Goal: Task Accomplishment & Management: Manage account settings

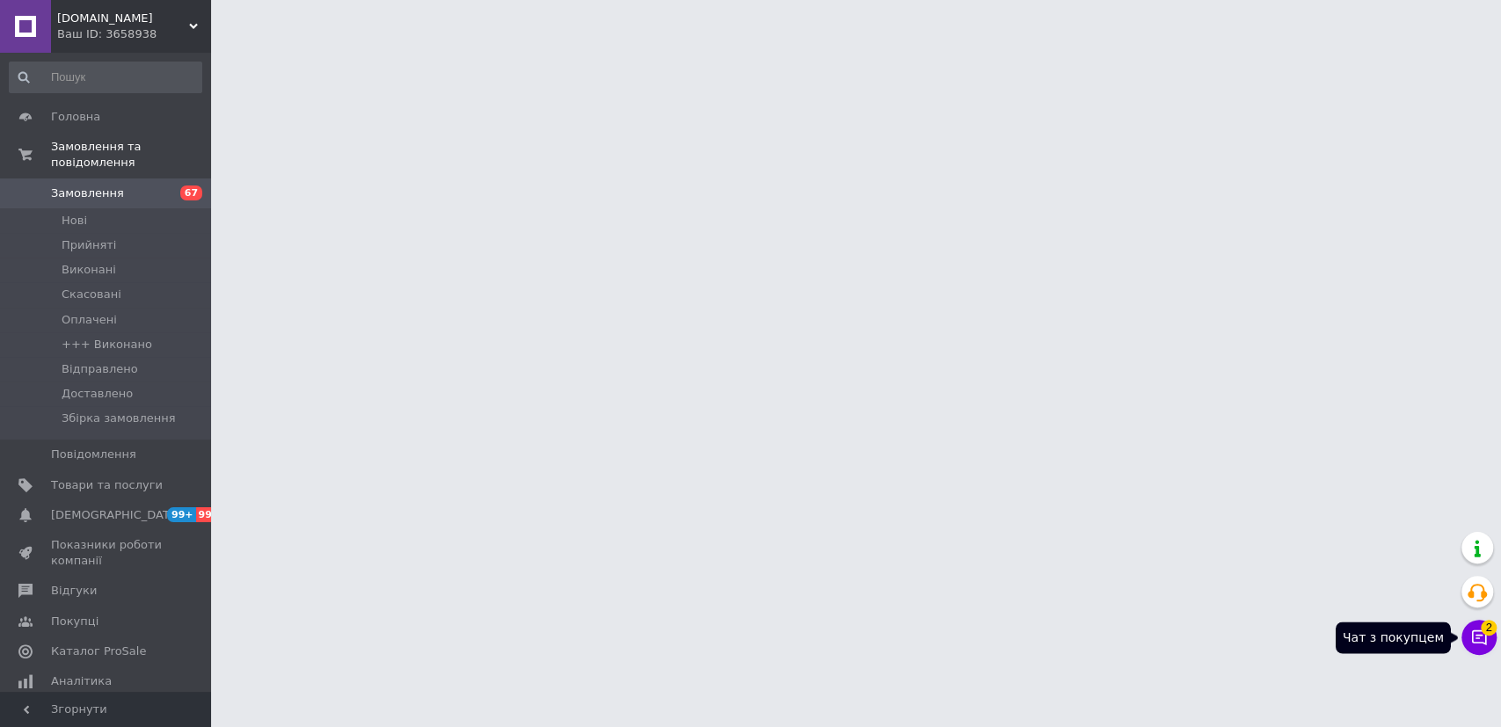
click at [1479, 640] on icon at bounding box center [1479, 638] width 18 height 18
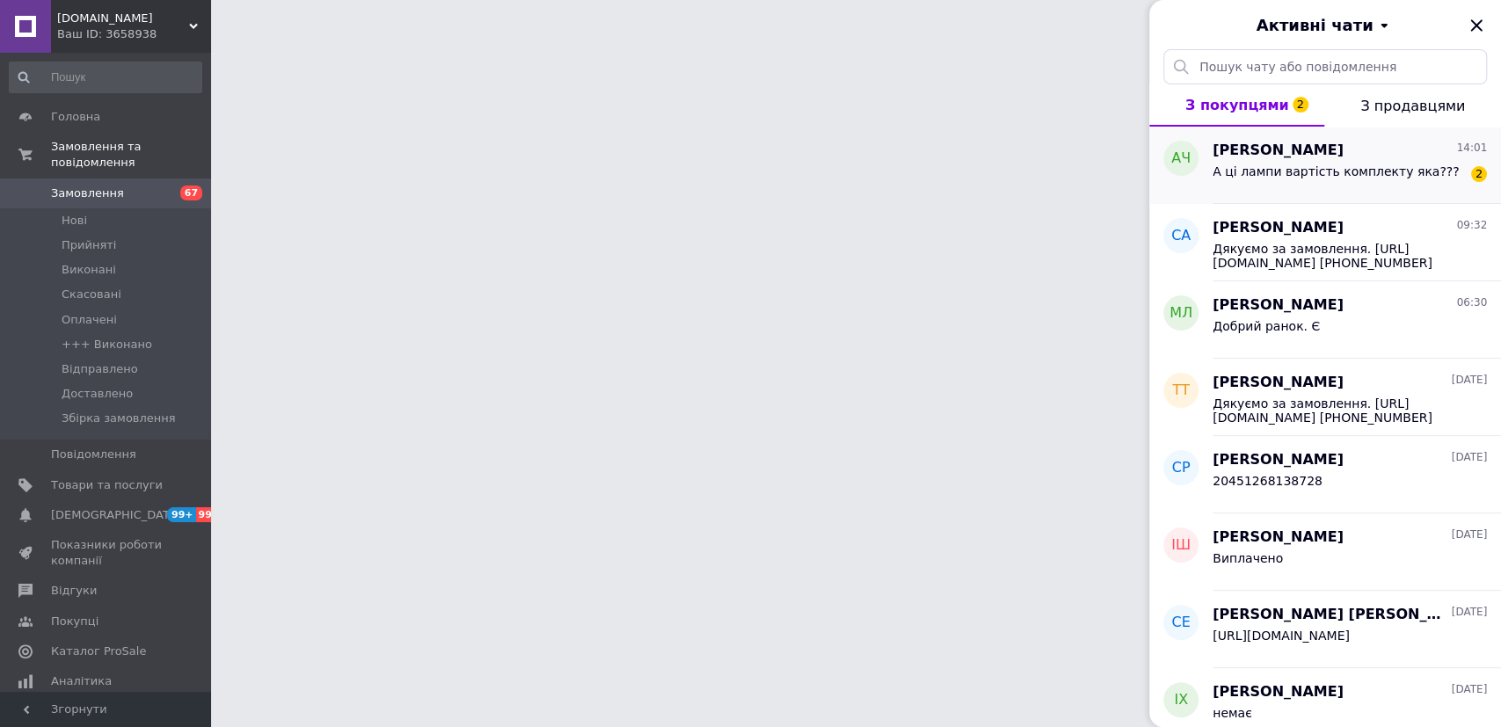
click at [1341, 165] on span "А ці лампи вартість комплекту яка???" at bounding box center [1335, 171] width 246 height 14
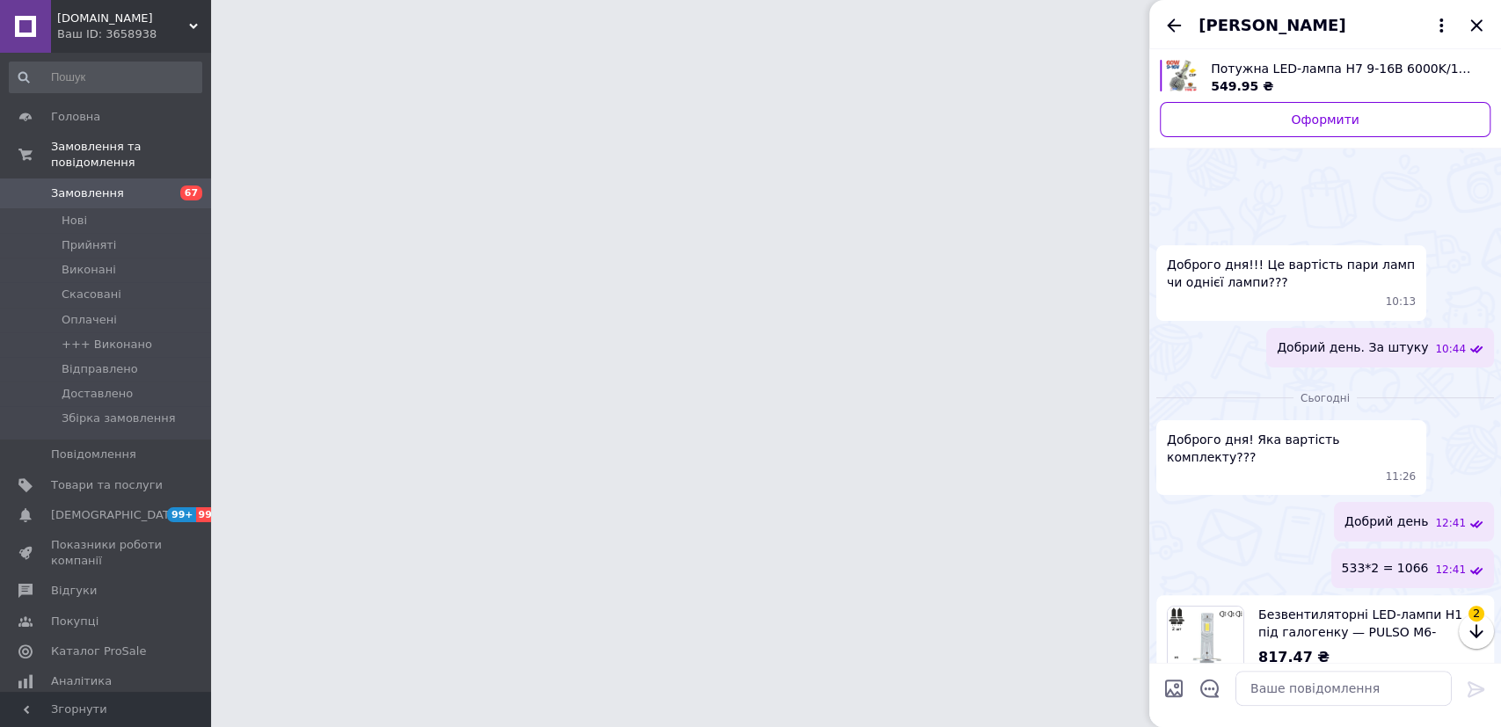
scroll to position [142, 0]
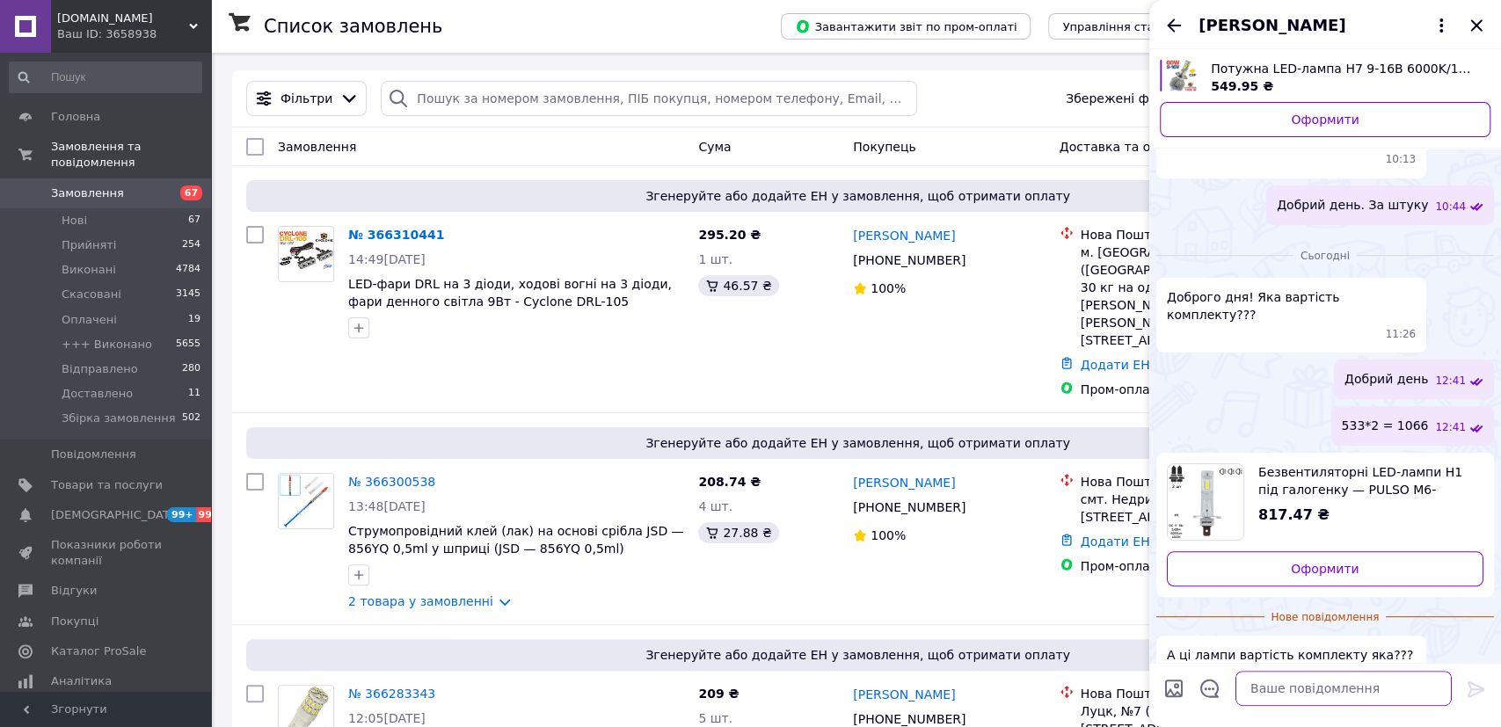
click at [1300, 691] on textarea at bounding box center [1343, 688] width 216 height 35
type textarea "817"
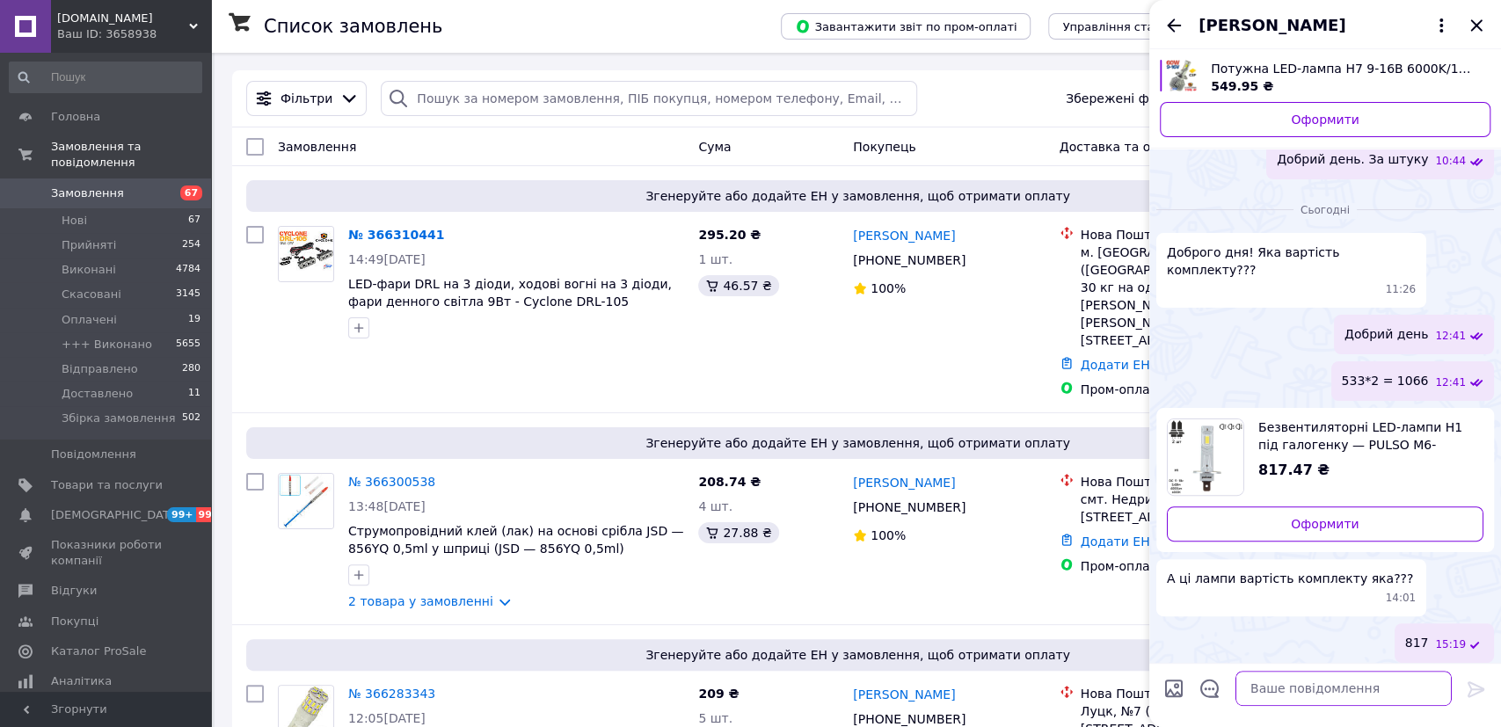
scroll to position [113, 0]
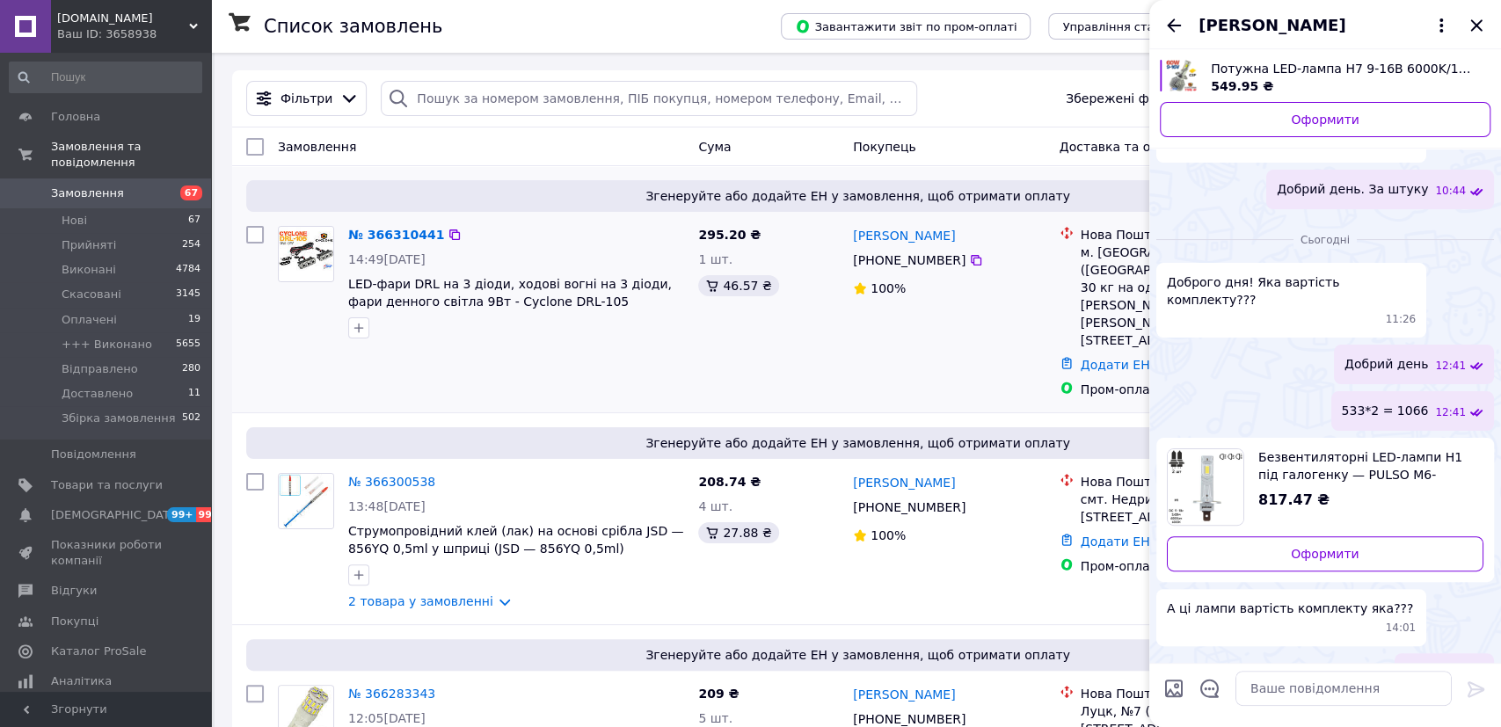
click at [563, 229] on div "№ 366310441" at bounding box center [515, 234] width 339 height 21
click at [1477, 19] on icon "Закрити" at bounding box center [1475, 25] width 21 height 21
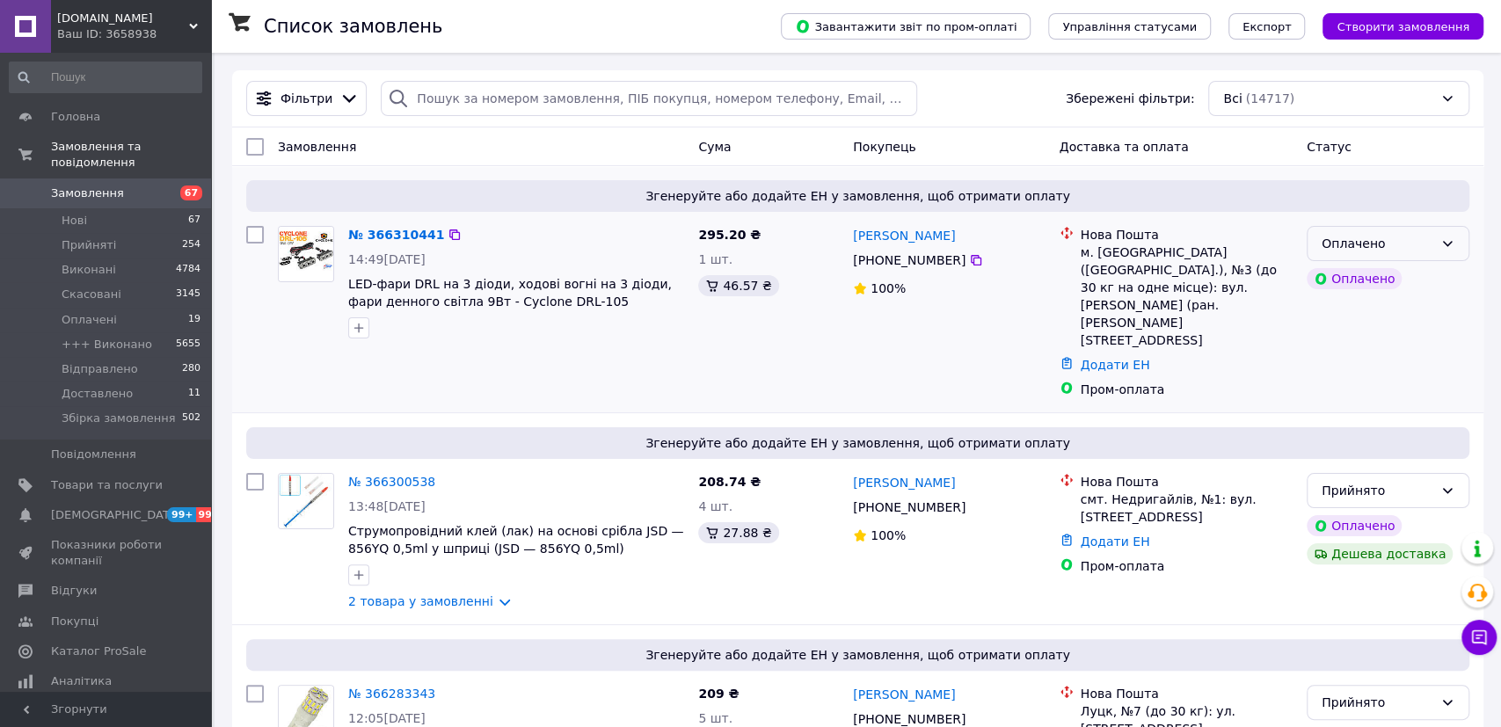
click at [1344, 252] on div "Оплачено" at bounding box center [1377, 243] width 112 height 19
click at [1341, 274] on li "Прийнято" at bounding box center [1387, 281] width 161 height 32
drag, startPoint x: 561, startPoint y: 302, endPoint x: 512, endPoint y: 302, distance: 48.4
click at [512, 302] on span "LED-фари DRL на 3 діоди, ходові вогні на 3 діоди, фари денного світла 9Вт - Cyc…" at bounding box center [516, 292] width 336 height 35
copy span "DRL-105"
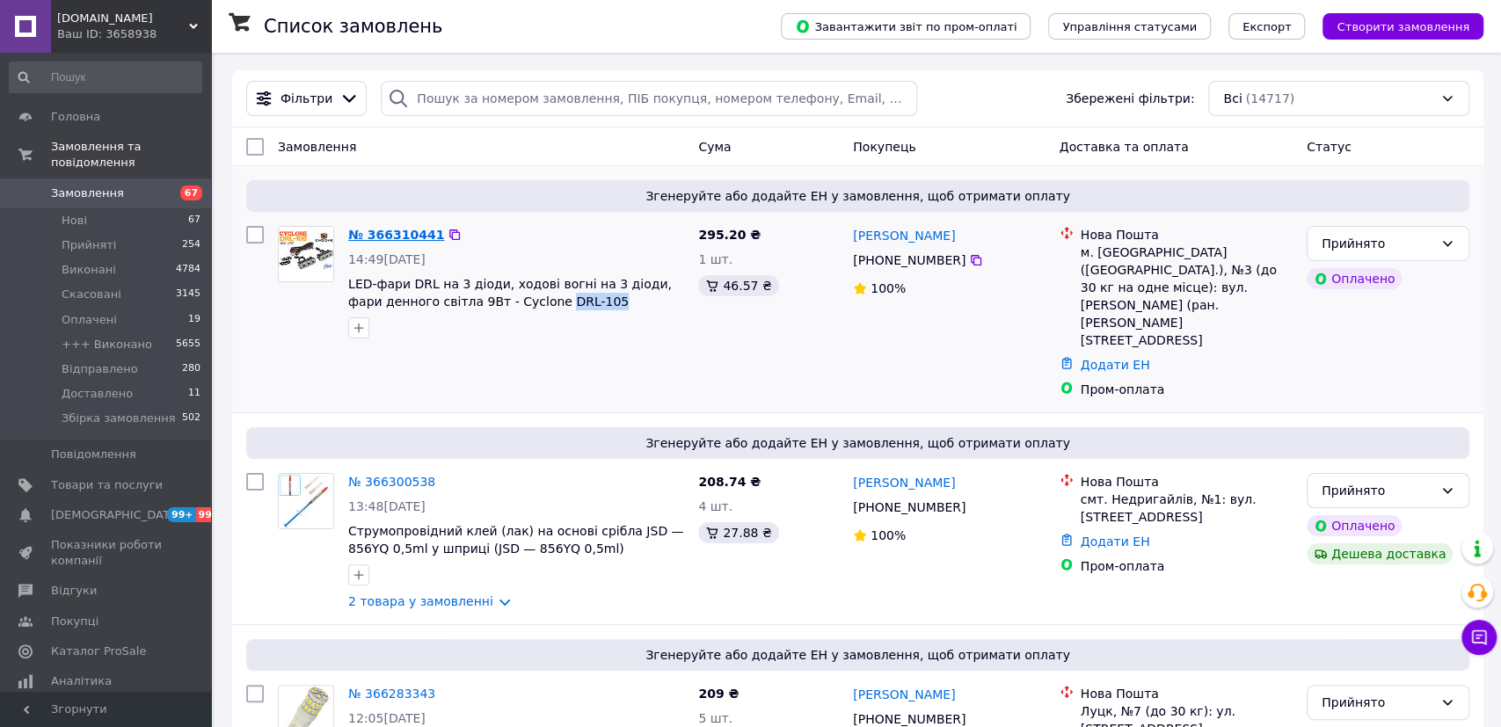
click at [382, 233] on link "№ 366310441" at bounding box center [396, 235] width 96 height 14
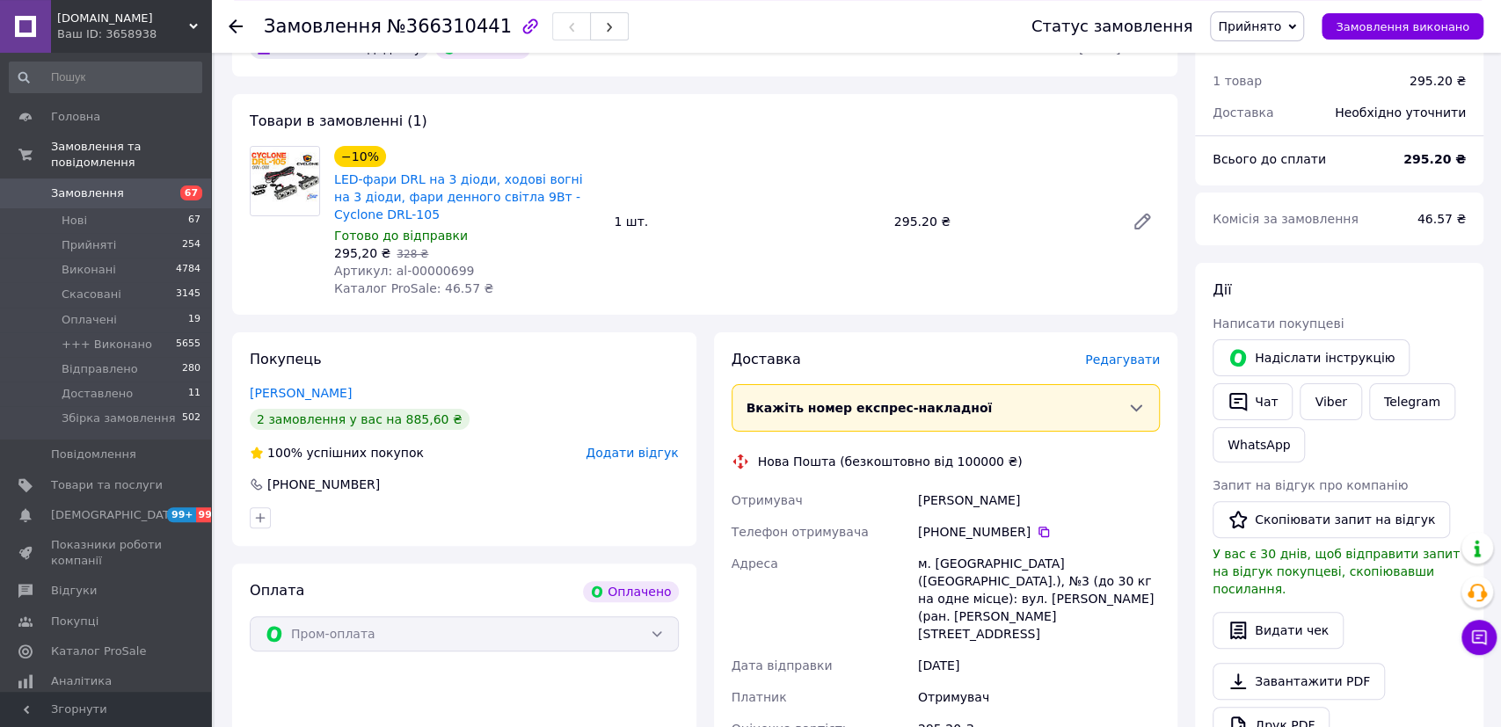
scroll to position [183, 0]
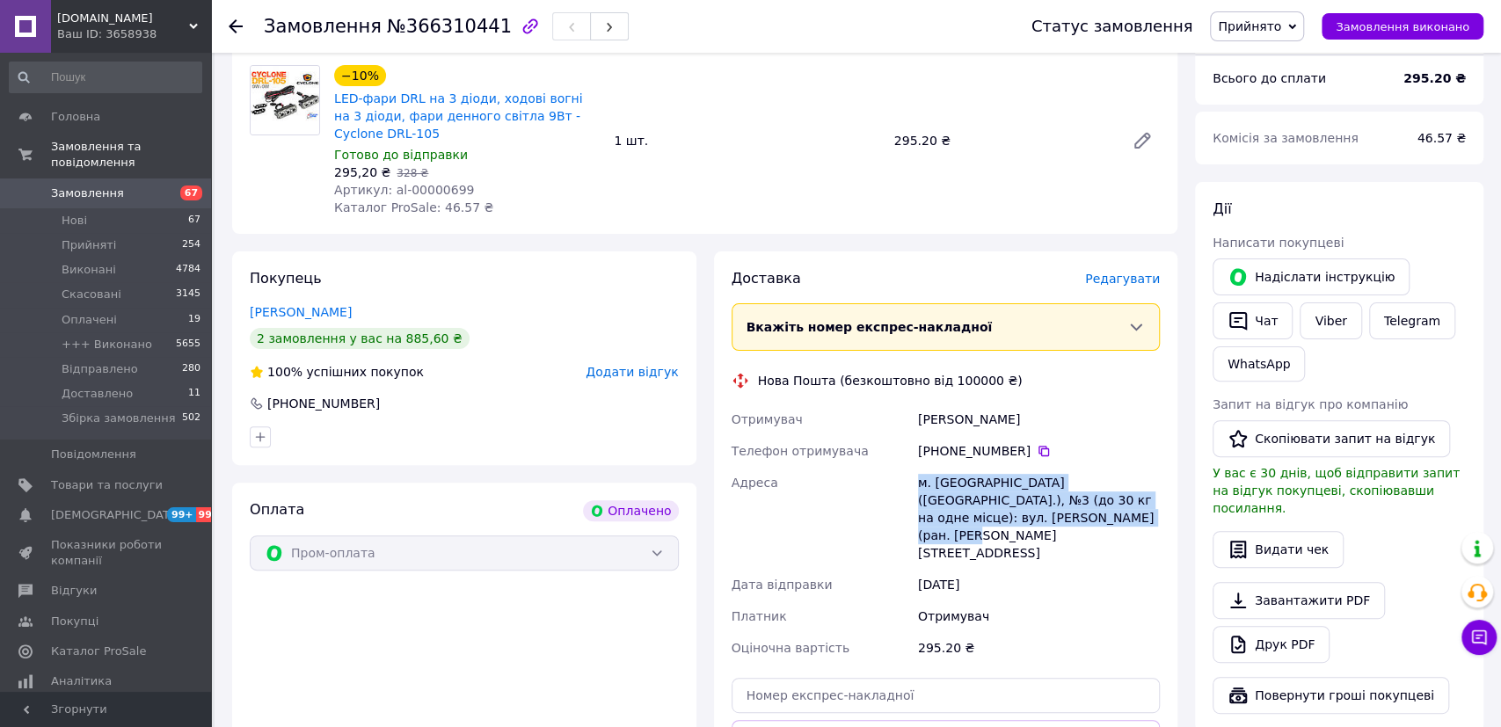
drag, startPoint x: 1035, startPoint y: 520, endPoint x: 920, endPoint y: 481, distance: 121.5
click at [920, 481] on div "м. [GEOGRAPHIC_DATA] ([GEOGRAPHIC_DATA].), №3 (до 30 кг на одне місце): вул. [P…" at bounding box center [1038, 518] width 249 height 102
copy div "м. [GEOGRAPHIC_DATA] ([GEOGRAPHIC_DATA].), №3 (до 30 кг на одне місце): вул. [P…"
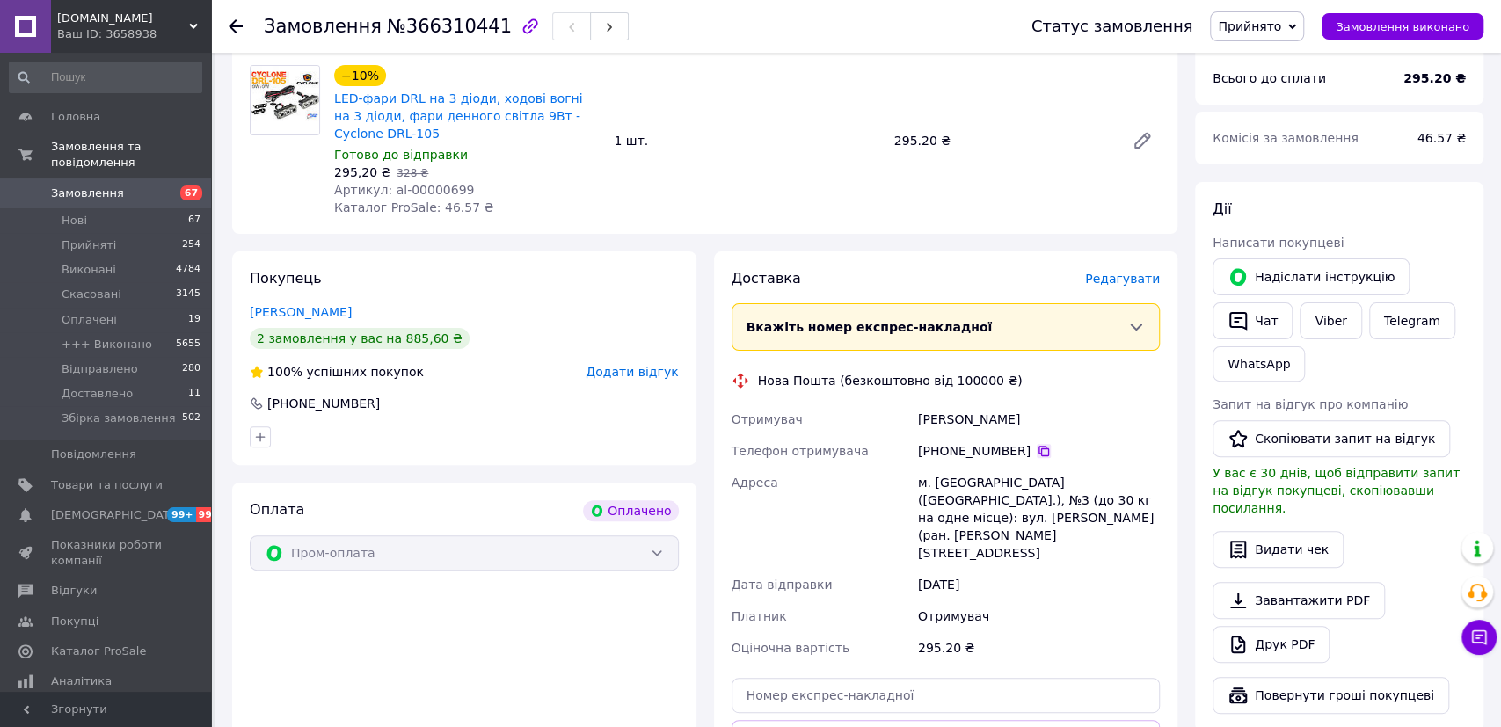
click at [1036, 451] on icon at bounding box center [1043, 451] width 14 height 14
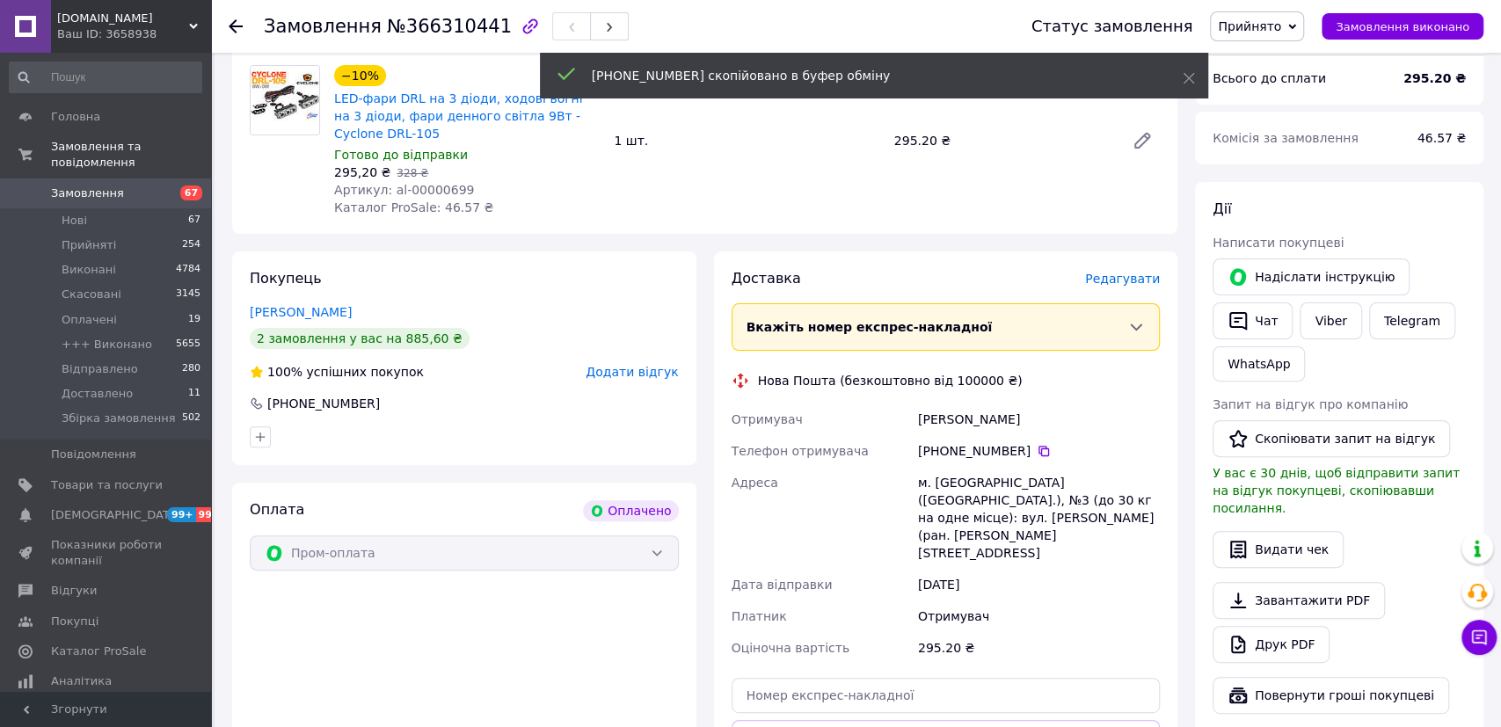
drag, startPoint x: 1026, startPoint y: 425, endPoint x: 921, endPoint y: 424, distance: 104.6
click at [921, 424] on div "[PERSON_NAME]" at bounding box center [1038, 419] width 249 height 32
copy div "[PERSON_NAME]"
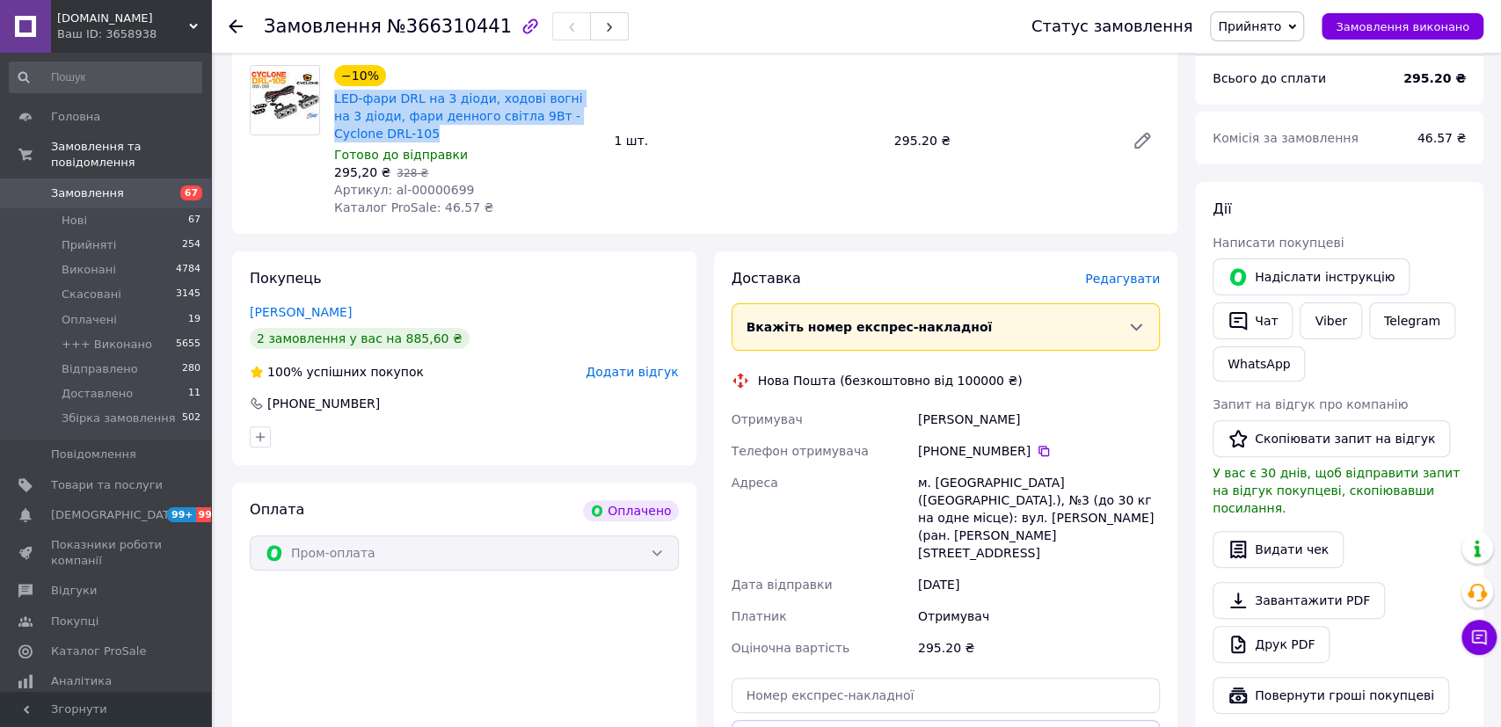
drag, startPoint x: 413, startPoint y: 136, endPoint x: 332, endPoint y: 103, distance: 87.5
click at [332, 103] on div "LED-фари DRL на 3 діоди, ходові вогні на 3 діоди, фари денного світла 9Вт - Cyc…" at bounding box center [466, 116] width 269 height 56
copy link "LED-фари DRL на 3 діоди, ходові вогні на 3 діоди, фари денного світла 9Вт - Cyc…"
click at [1265, 25] on span "Прийнято" at bounding box center [1249, 26] width 63 height 14
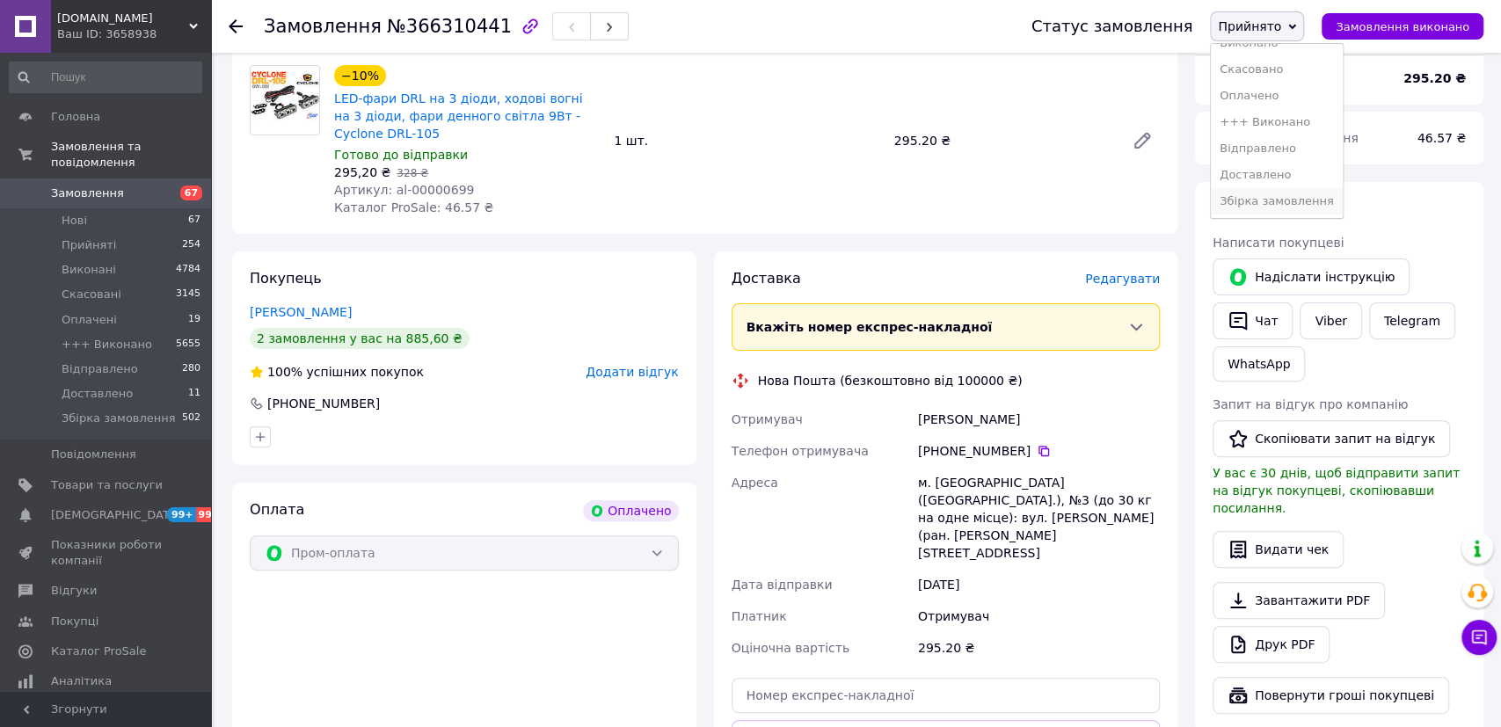
click at [1276, 194] on li "Збірка замовлення" at bounding box center [1276, 201] width 132 height 26
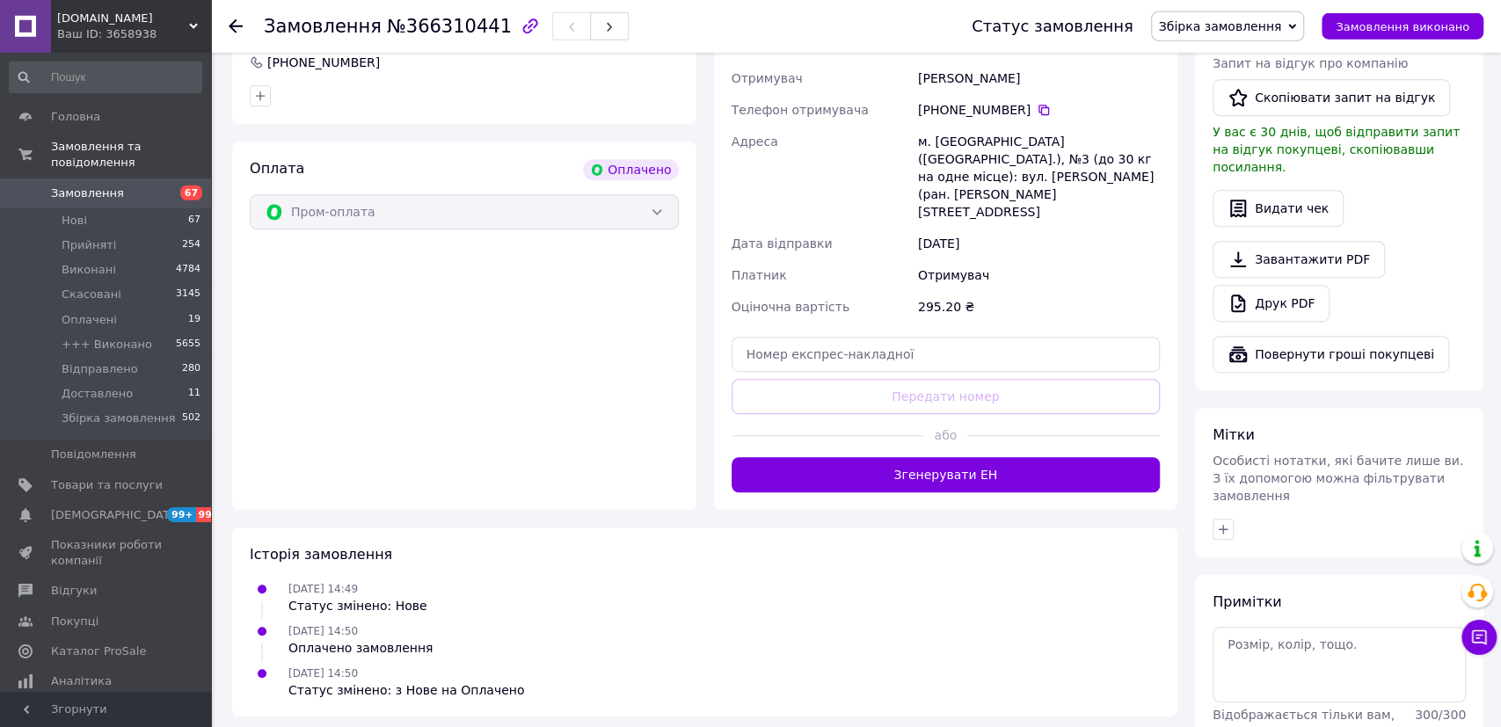
scroll to position [549, 0]
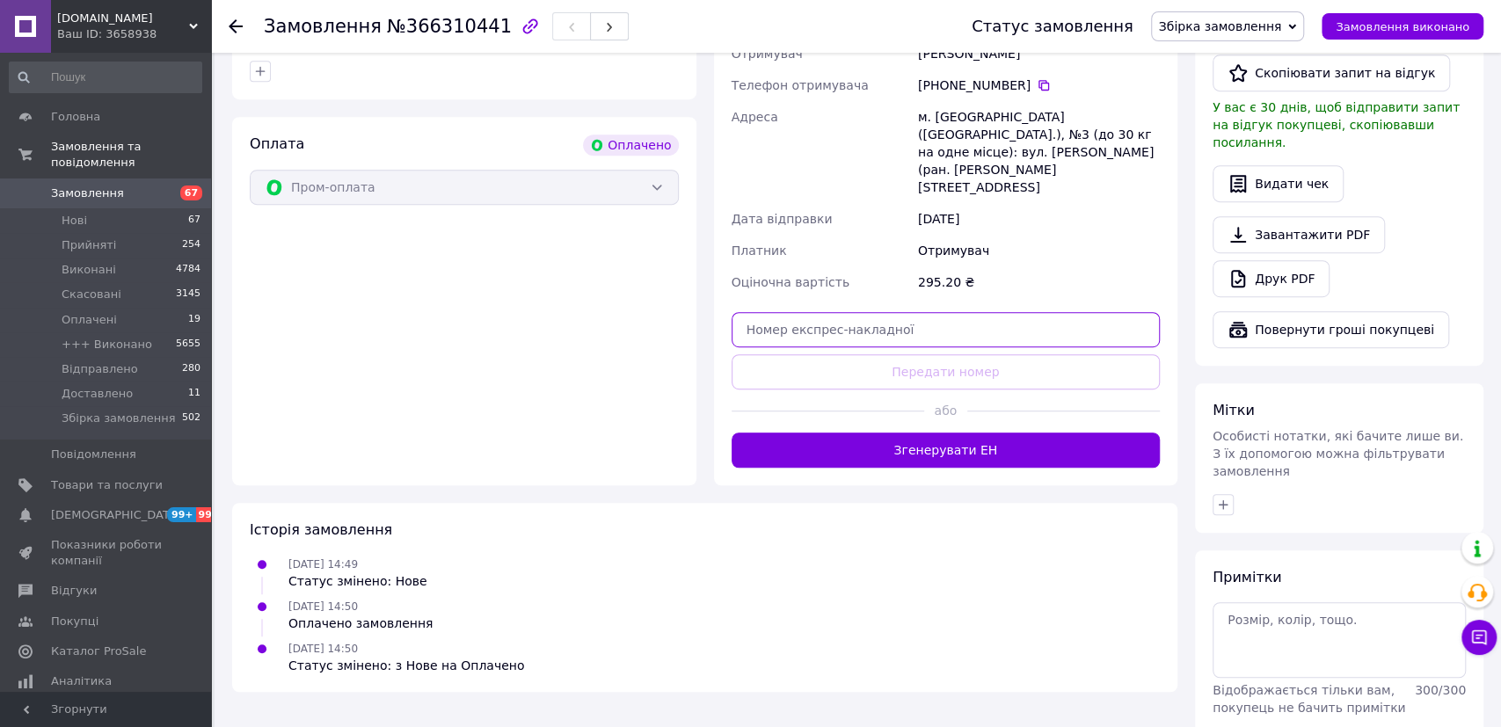
click at [825, 312] on input "text" at bounding box center [945, 329] width 429 height 35
paste input "20451269128396"
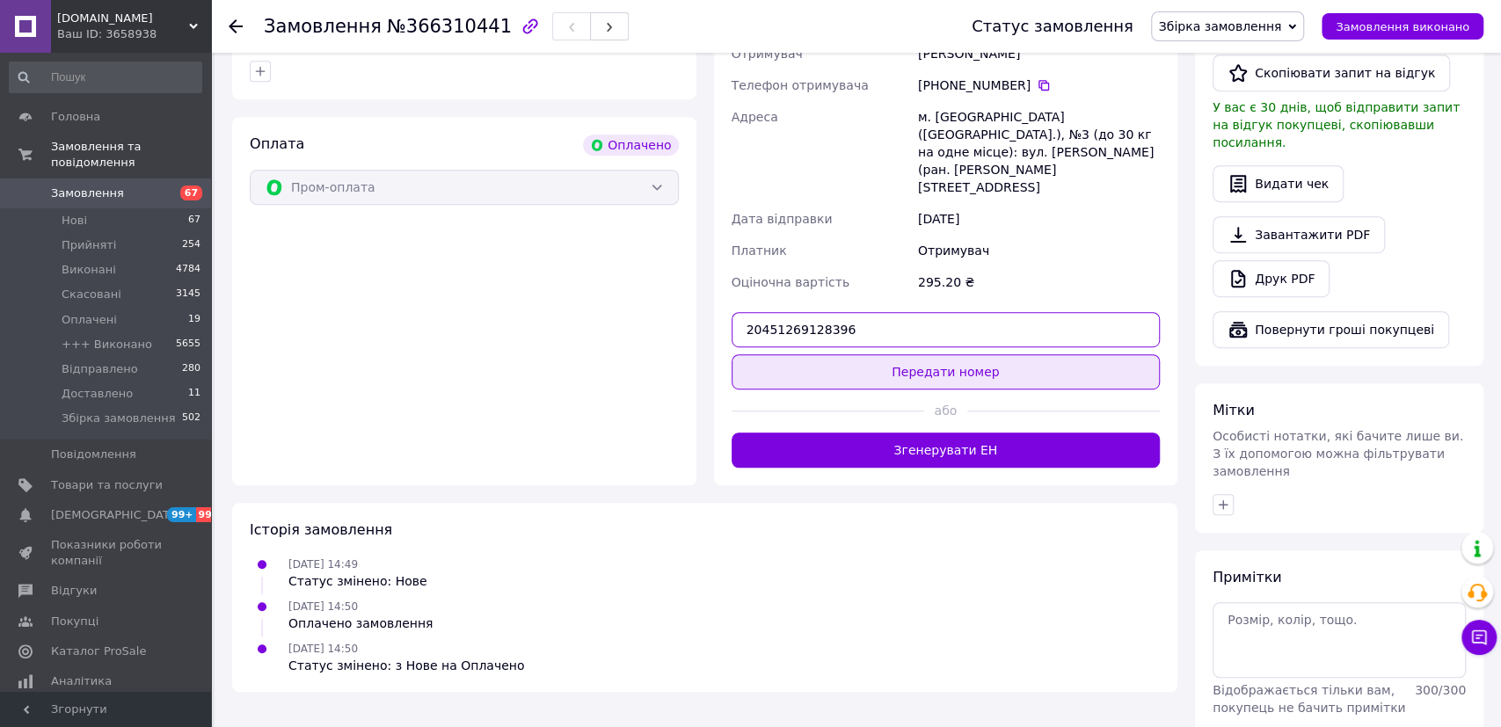
type input "20451269128396"
click at [943, 354] on button "Передати номер" at bounding box center [945, 371] width 429 height 35
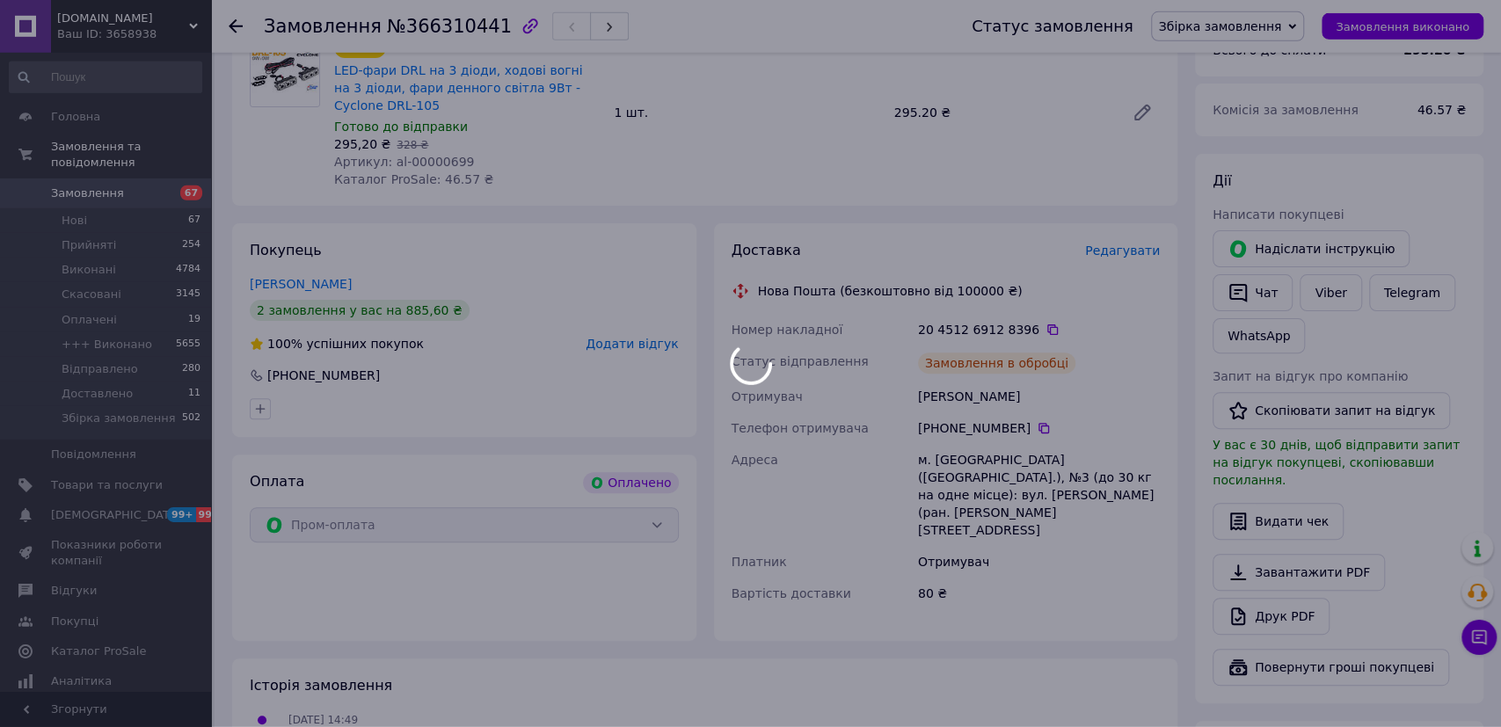
scroll to position [183, 0]
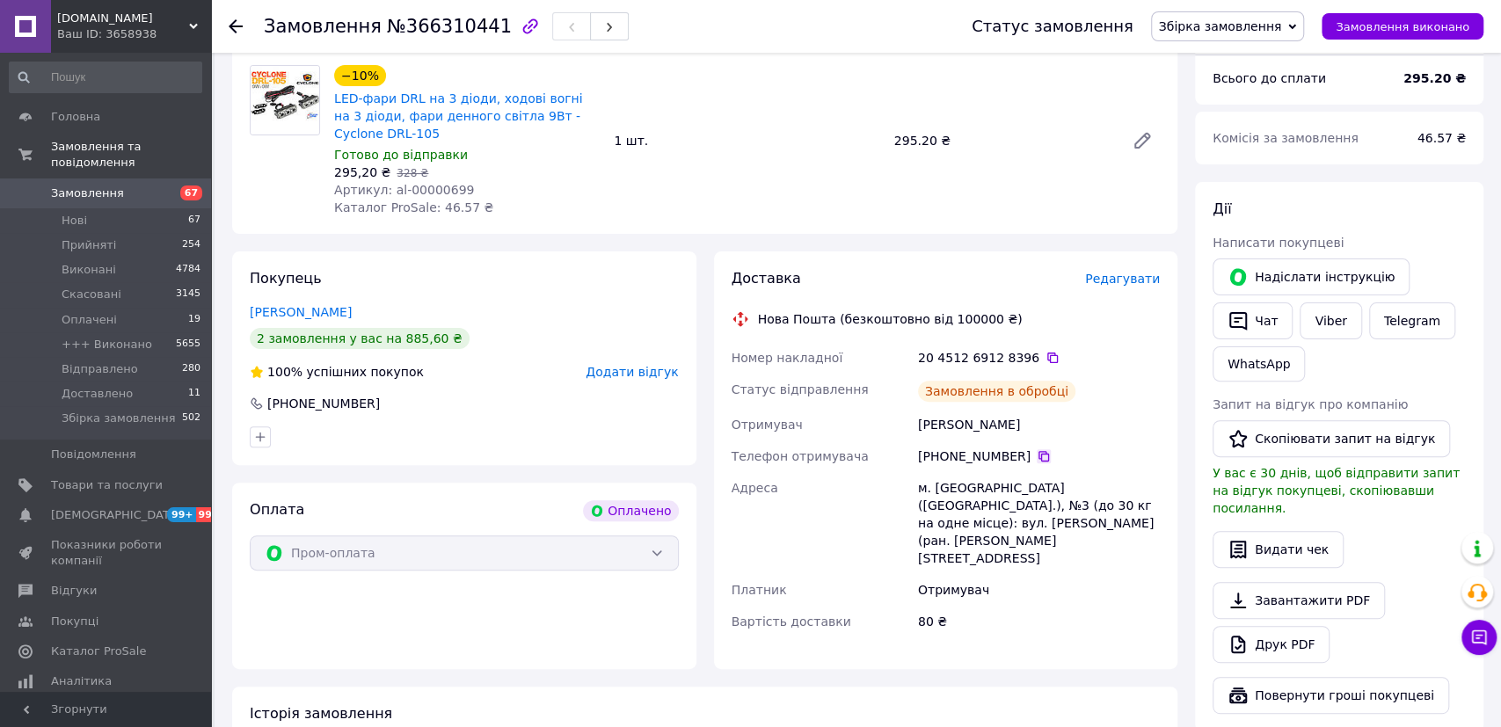
click at [1035, 461] on div "[PHONE_NUMBER]" at bounding box center [1038, 456] width 249 height 32
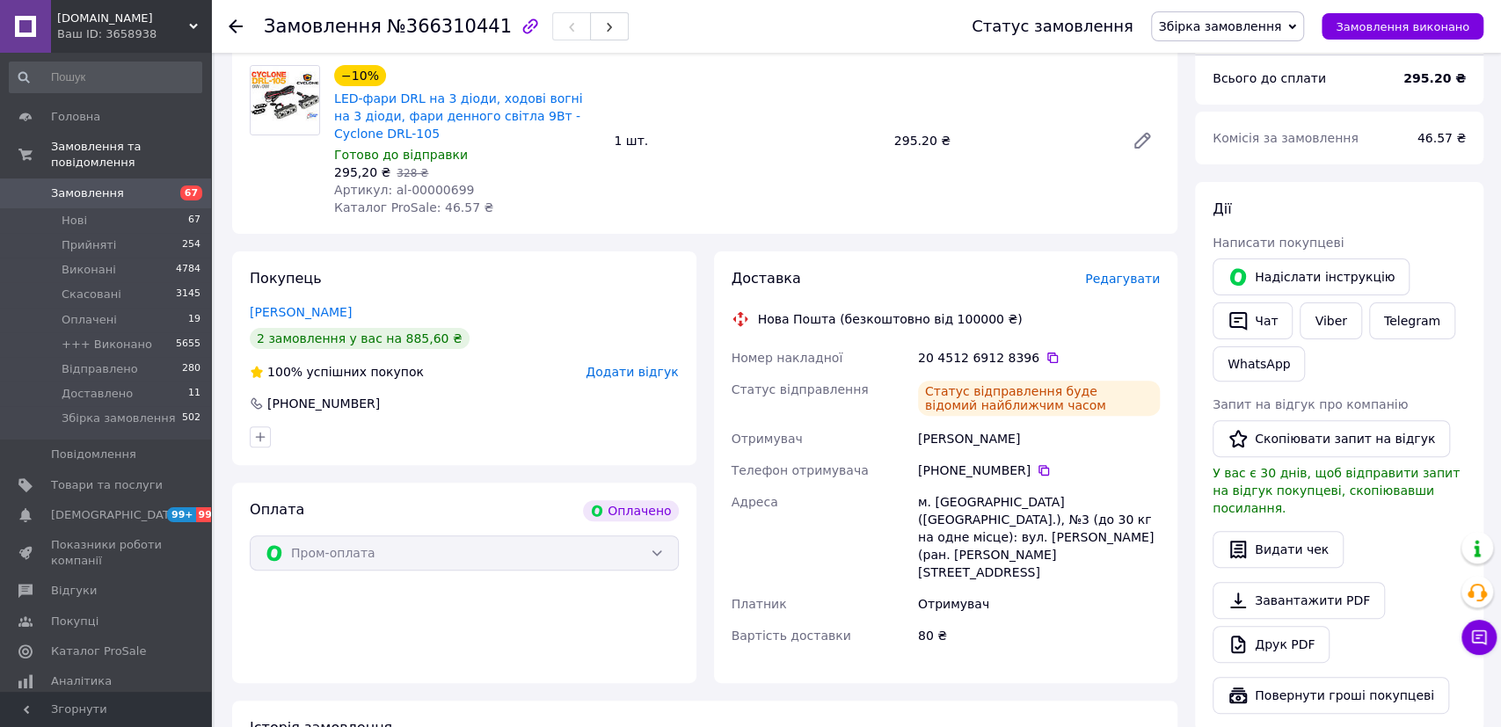
click at [233, 207] on div "Товари в замовленні (1) −10% LED-фари DRL на 3 діоди, ходові вогні на 3 діоди, …" at bounding box center [704, 123] width 945 height 221
click at [1036, 472] on icon at bounding box center [1043, 470] width 14 height 14
click at [699, 164] on div "−10% LED-фари DRL на 3 діоди, ходові вогні на 3 діоди, фари денного світла 9Вт …" at bounding box center [747, 141] width 840 height 158
click at [650, 207] on div "−10% LED-фари DRL на 3 діоди, ходові вогні на 3 діоди, фари денного світла 9Вт …" at bounding box center [747, 141] width 840 height 158
click at [74, 185] on span "Замовлення" at bounding box center [87, 193] width 73 height 16
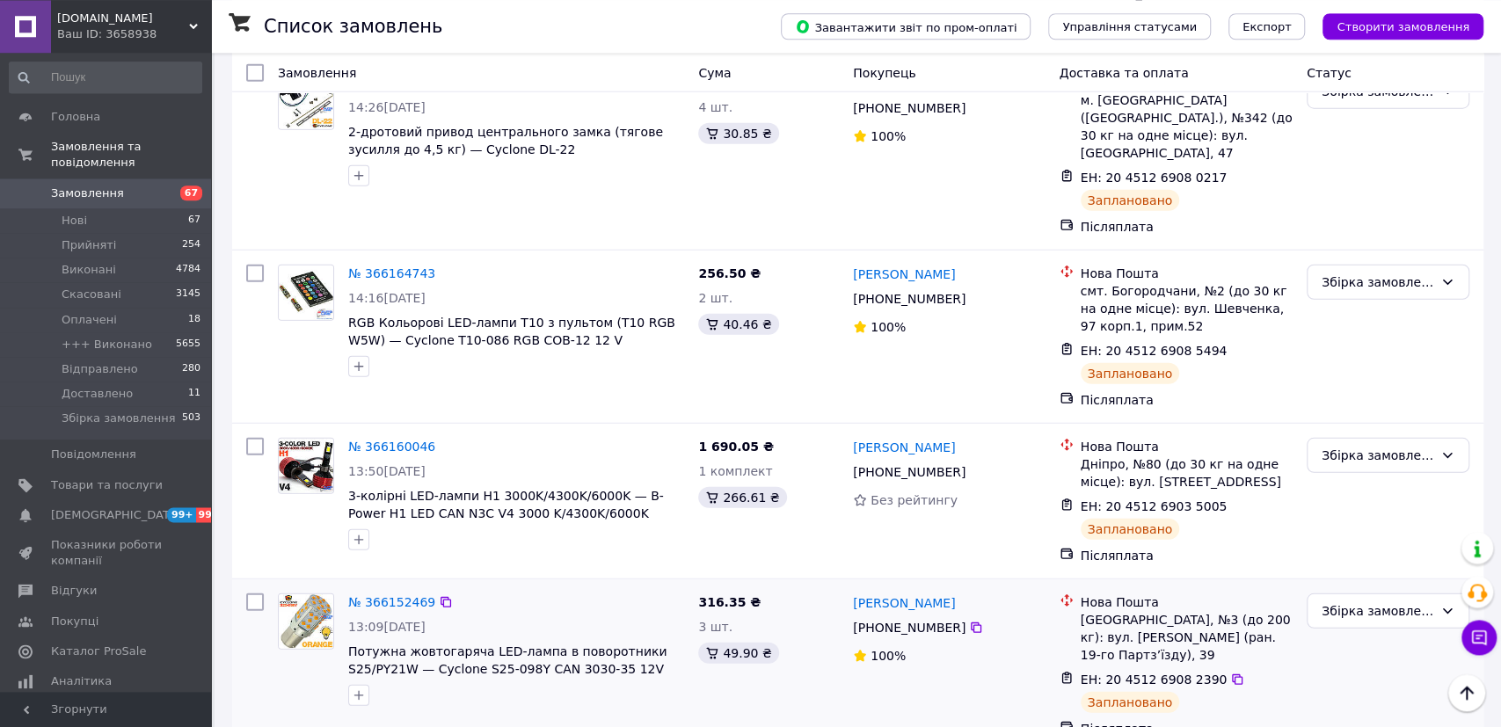
scroll to position [3108, 0]
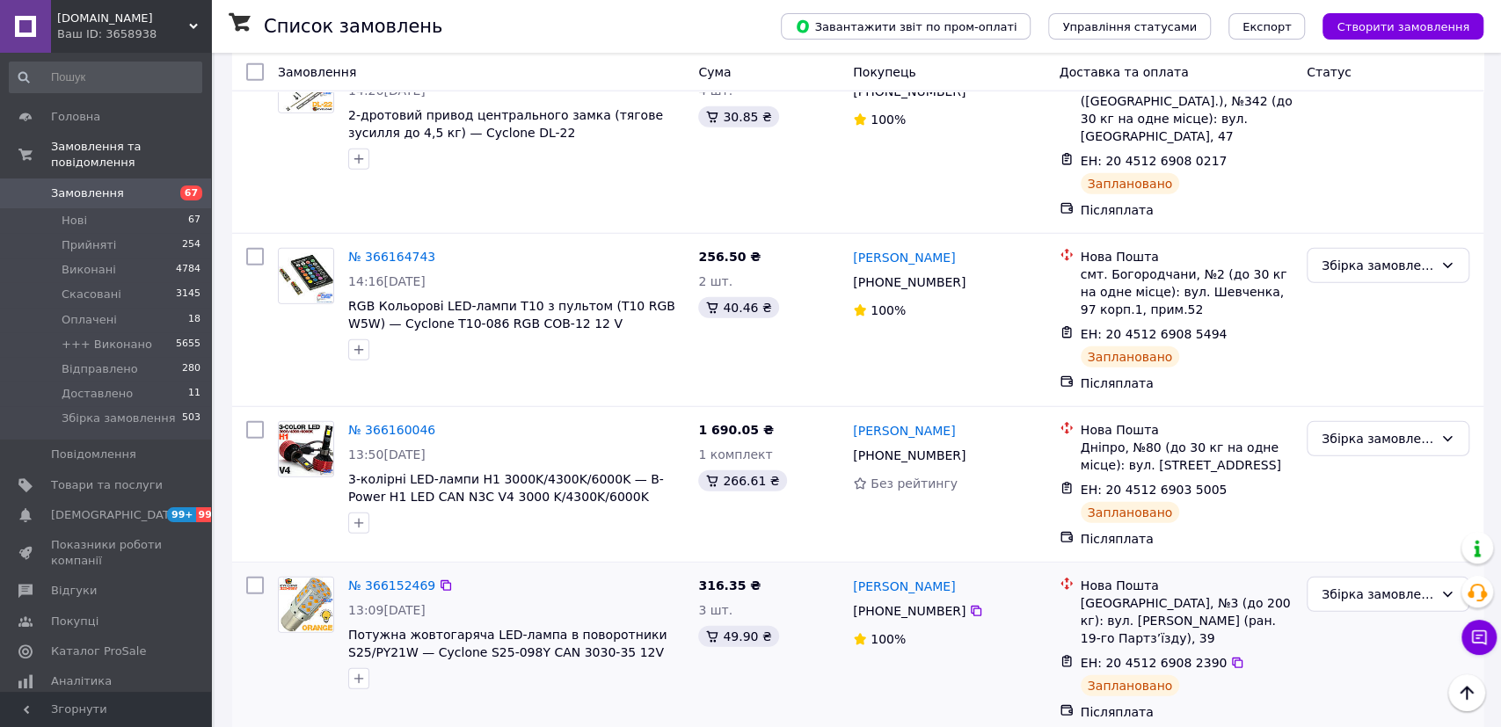
click at [543, 575] on div "№ 366152469" at bounding box center [515, 585] width 339 height 21
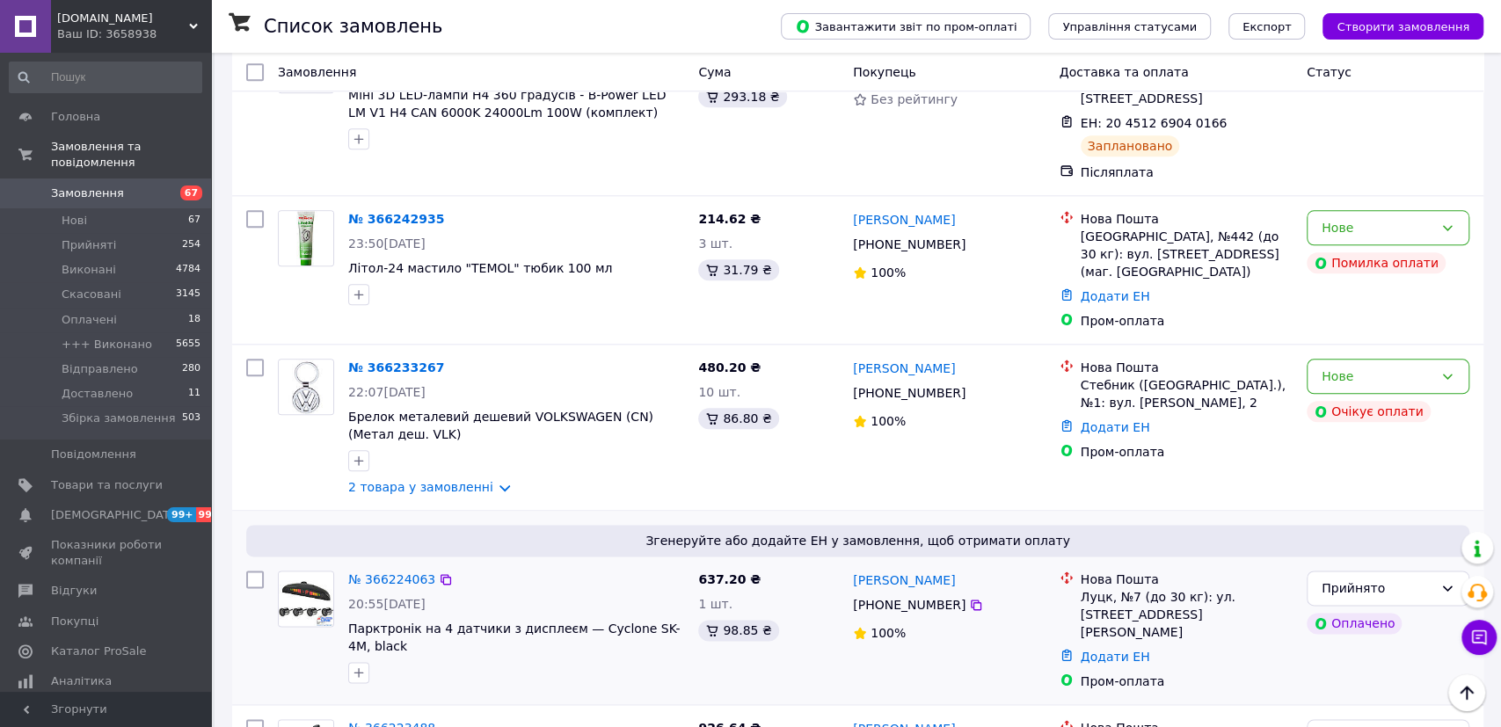
scroll to position [731, 0]
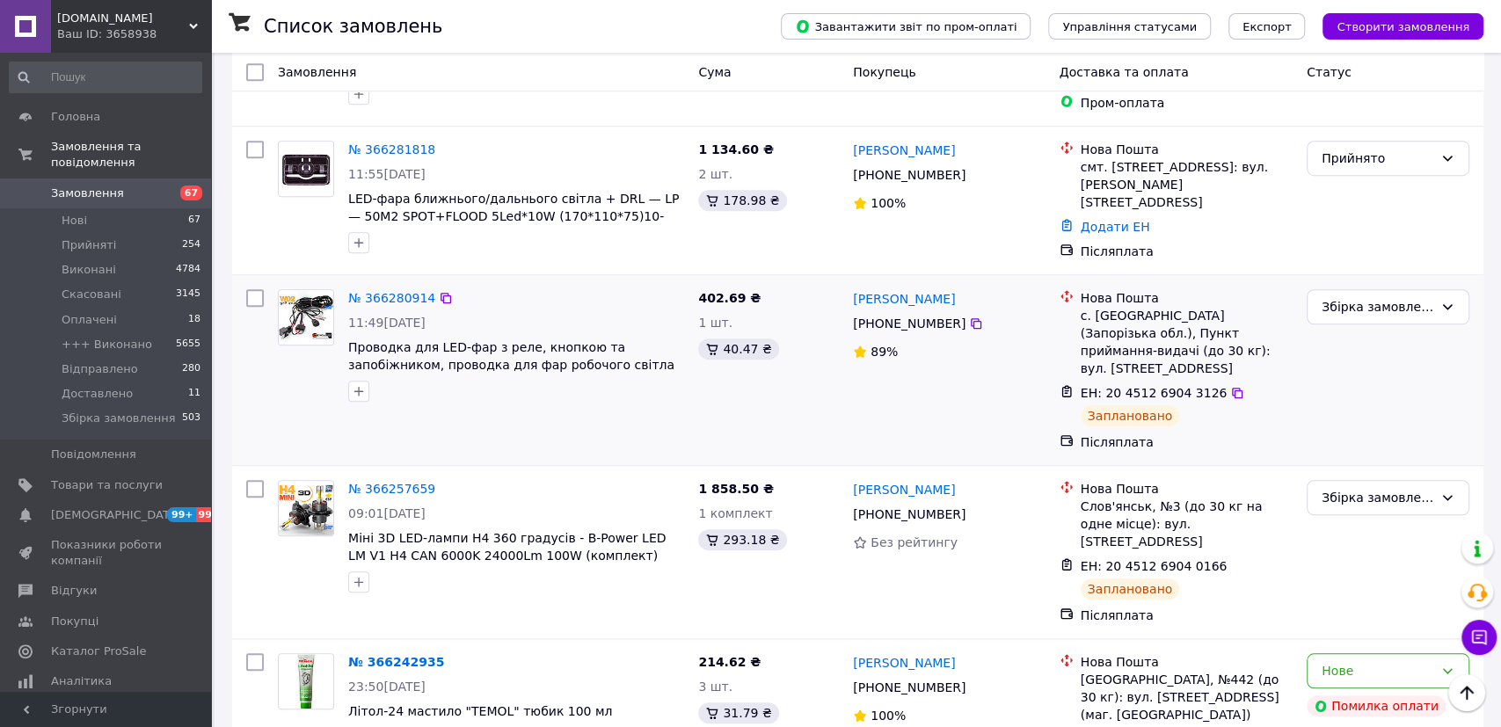
click at [566, 365] on div "№ 366280914 11:49[DATE] Проводка для LED-фар з реле, кнопкою та запобіжником, п…" at bounding box center [481, 370] width 420 height 176
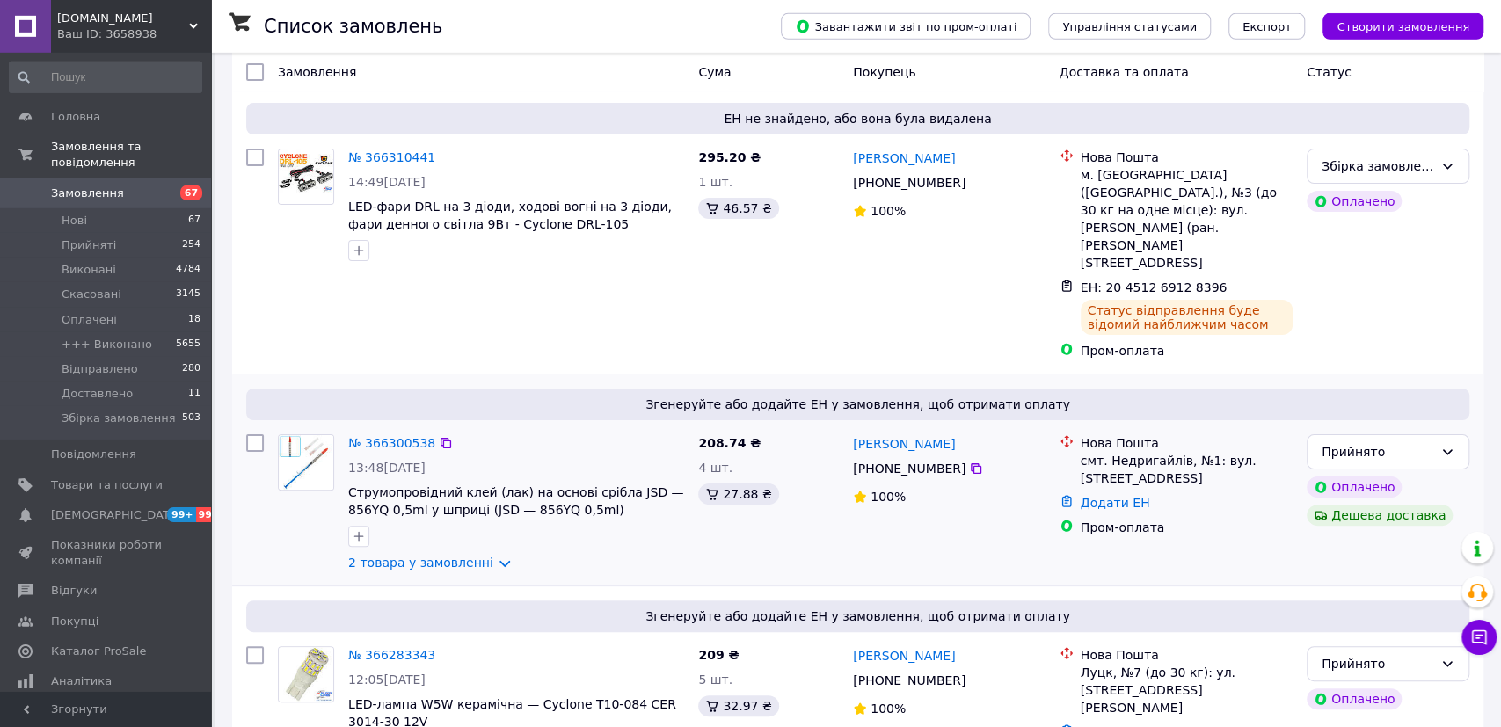
scroll to position [183, 0]
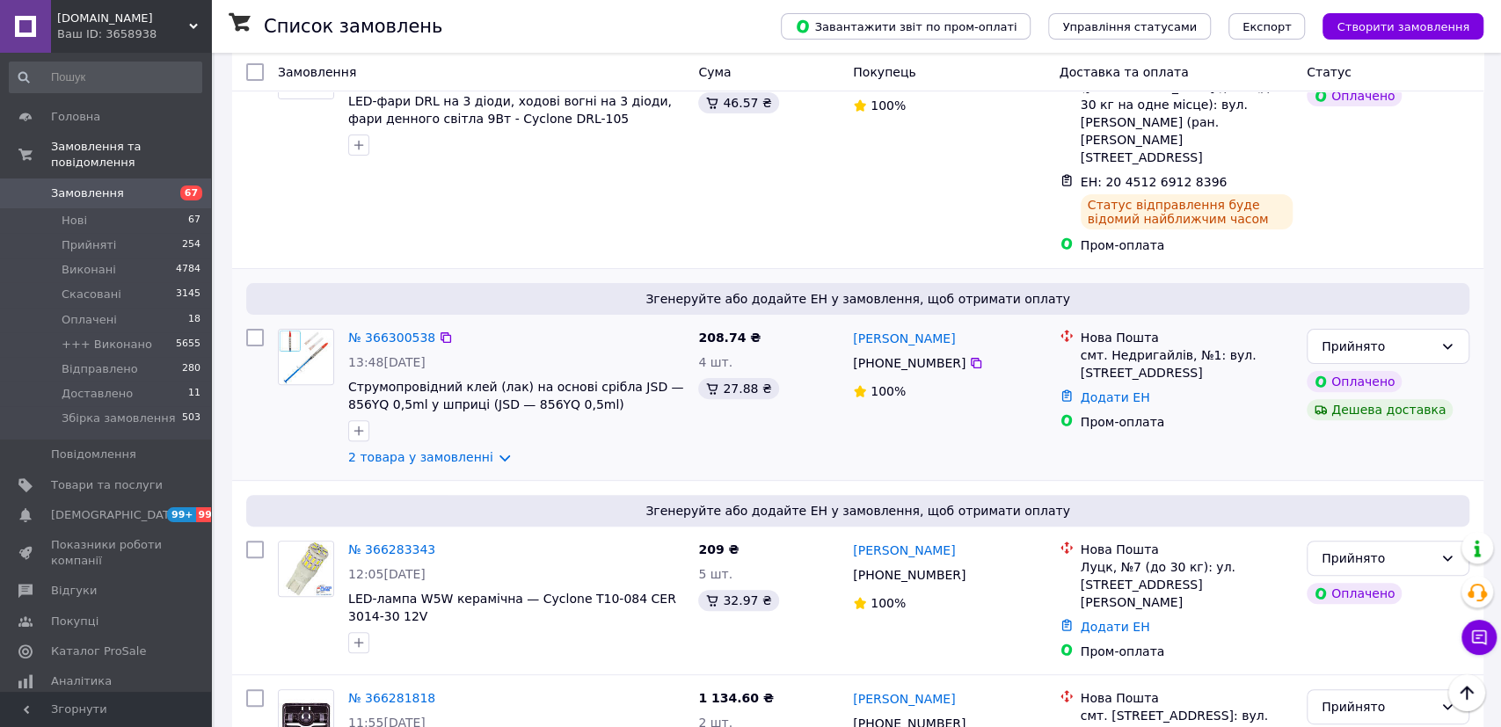
click at [541, 327] on div "№ 366300538" at bounding box center [515, 337] width 339 height 21
click at [451, 450] on link "2 товара у замовленні" at bounding box center [420, 457] width 145 height 14
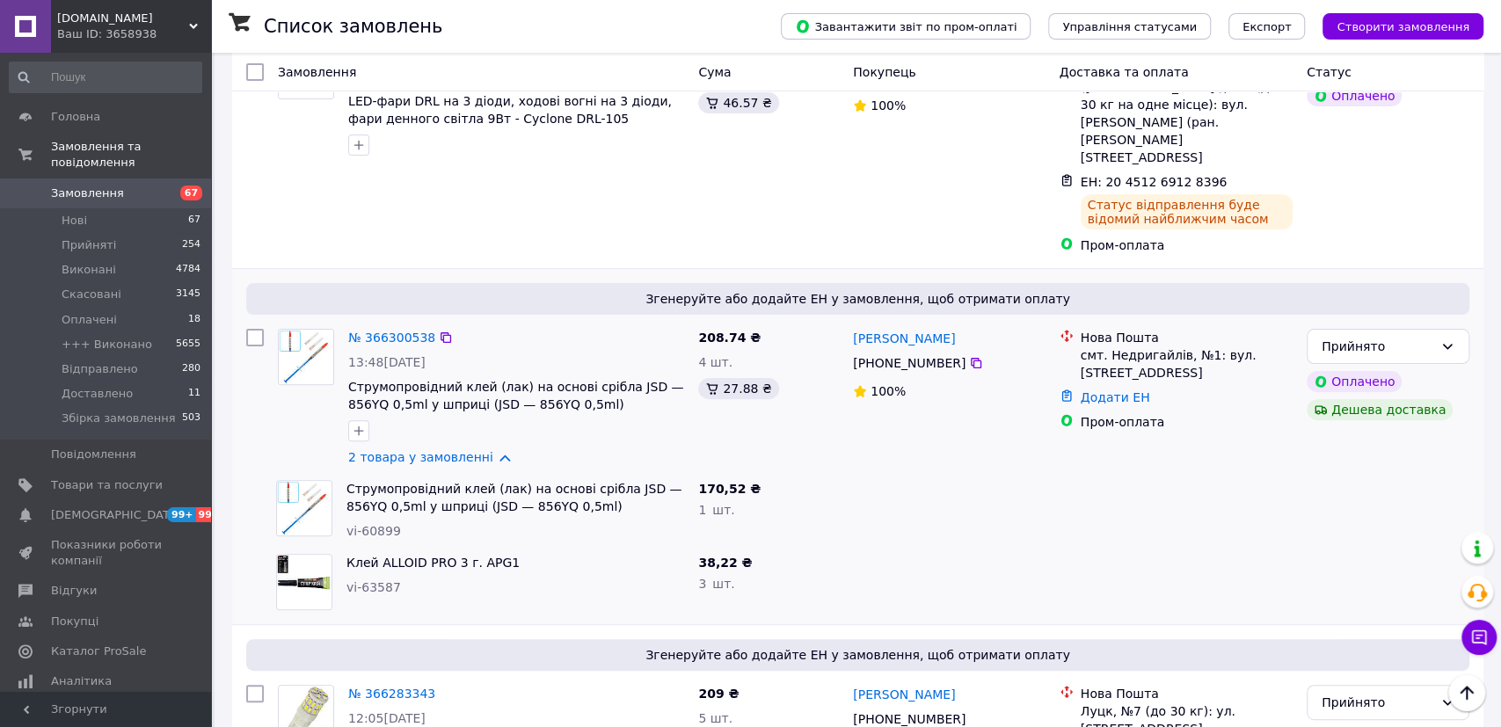
click at [828, 392] on div "208.74 ₴ 4 шт. 27.88 ₴" at bounding box center [768, 397] width 155 height 151
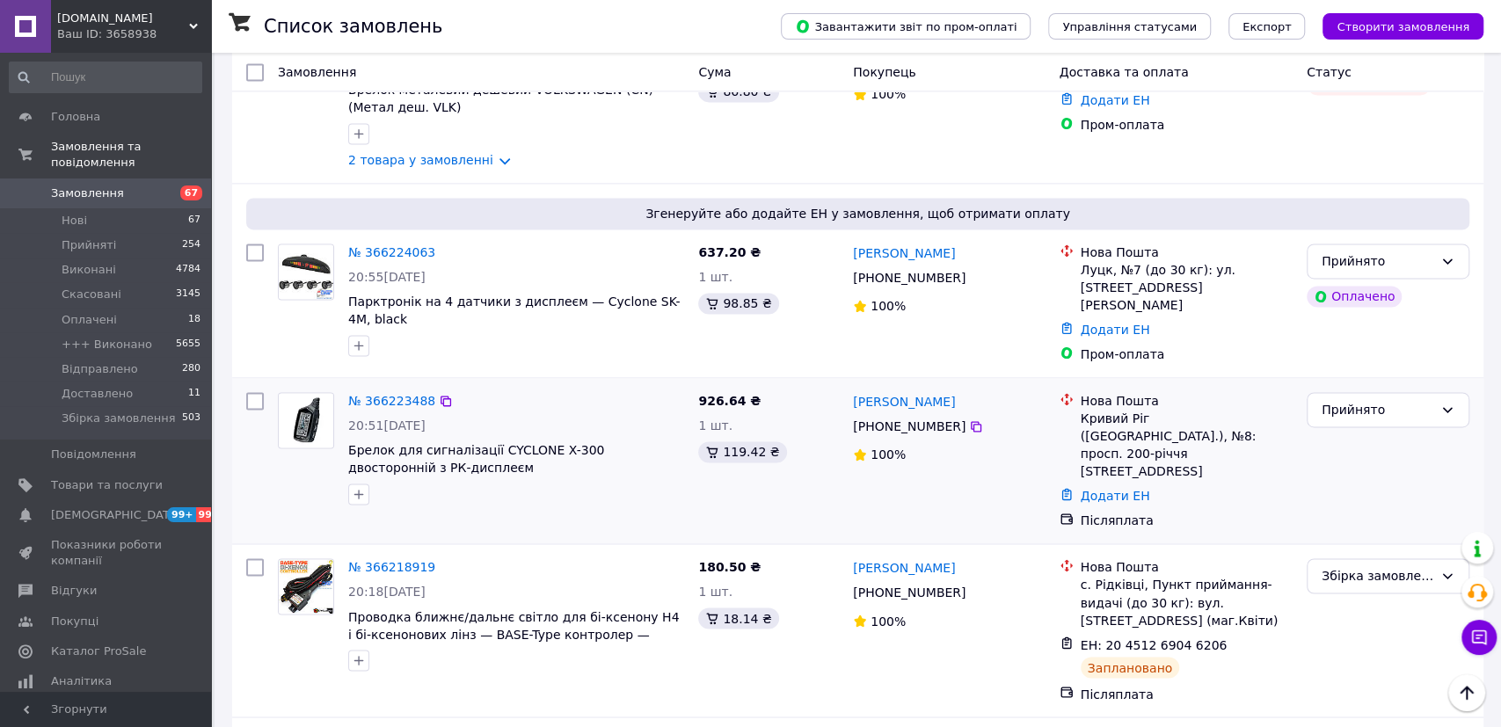
scroll to position [1828, 0]
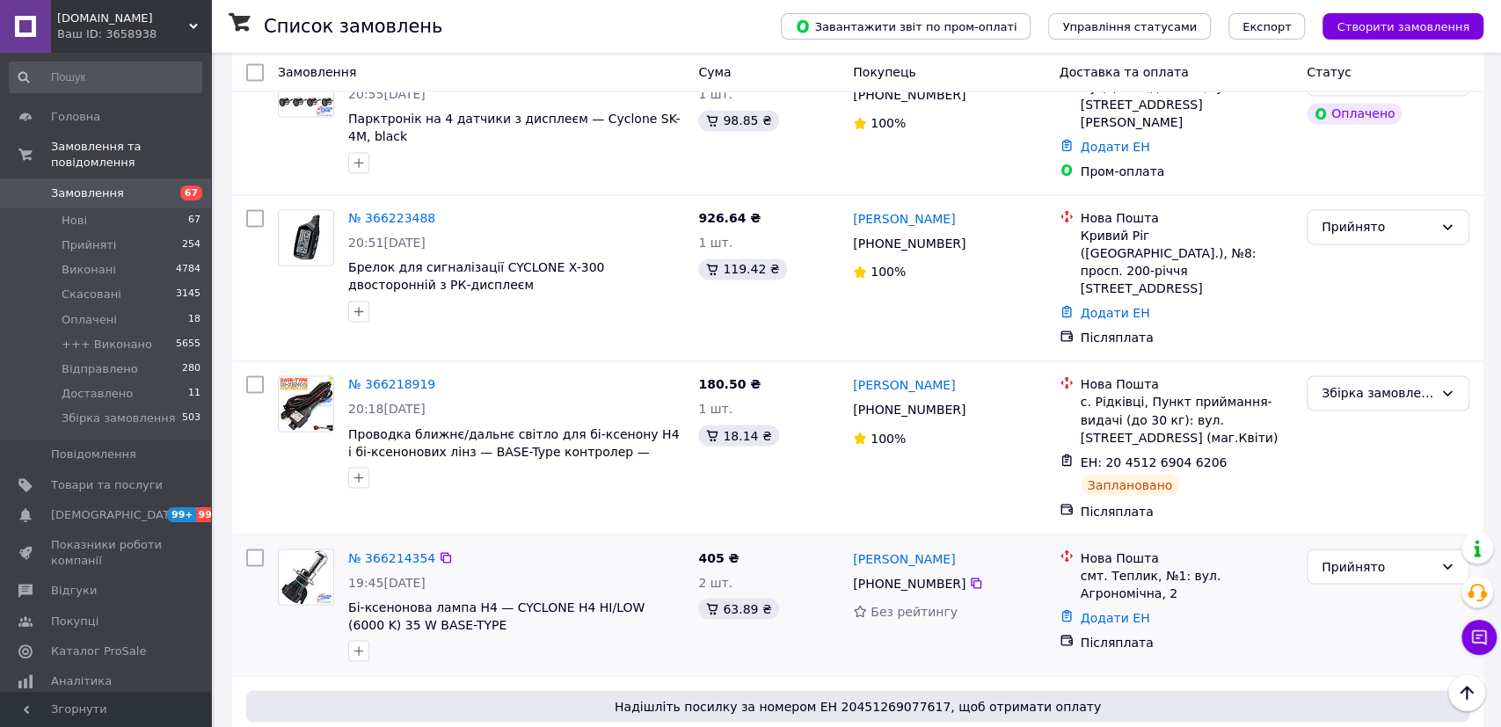
click at [786, 542] on div "405 ₴ 2 шт. 63.89 ₴" at bounding box center [768, 605] width 155 height 127
click at [537, 547] on div "№ 366214354" at bounding box center [515, 557] width 339 height 21
click at [548, 542] on div "№ 366214354 19:45[DATE] Бі-ксенонова лампа H4 — CYCLONE H4 HI/LOW (6000 K) 35 W…" at bounding box center [516, 605] width 350 height 127
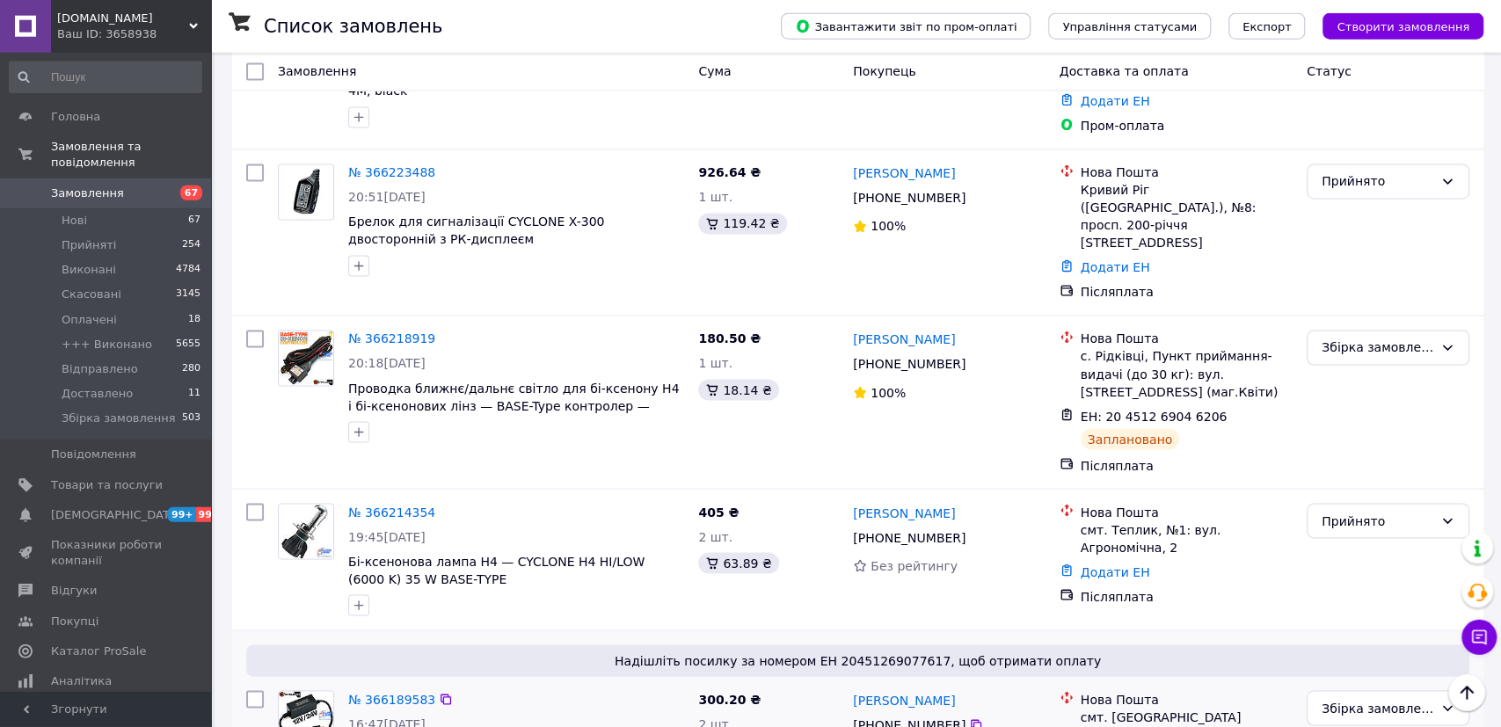
scroll to position [2011, 0]
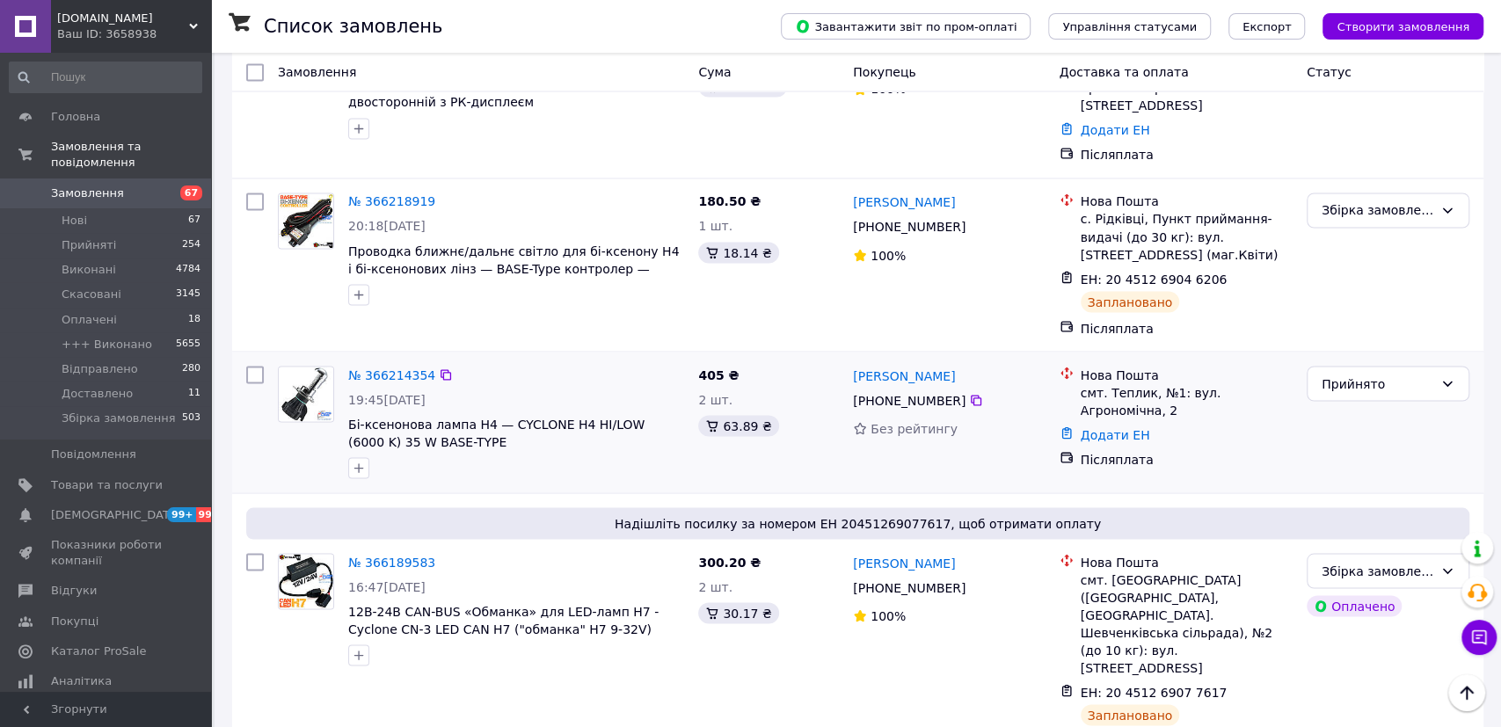
click at [540, 364] on div "№ 366214354" at bounding box center [515, 374] width 339 height 21
drag, startPoint x: 440, startPoint y: 312, endPoint x: 345, endPoint y: 297, distance: 96.1
click at [348, 415] on span "Бі-ксенонова лампа H4 — CYCLONE H4 HI/LOW (6000 K) 35 W BASE-TYPE" at bounding box center [516, 432] width 336 height 35
click at [481, 415] on span "Бі-ксенонова лампа H4 — CYCLONE H4 HI/LOW (6000 K) 35 W BASE-TYPE" at bounding box center [516, 432] width 336 height 35
drag, startPoint x: 444, startPoint y: 310, endPoint x: 557, endPoint y: 286, distance: 116.0
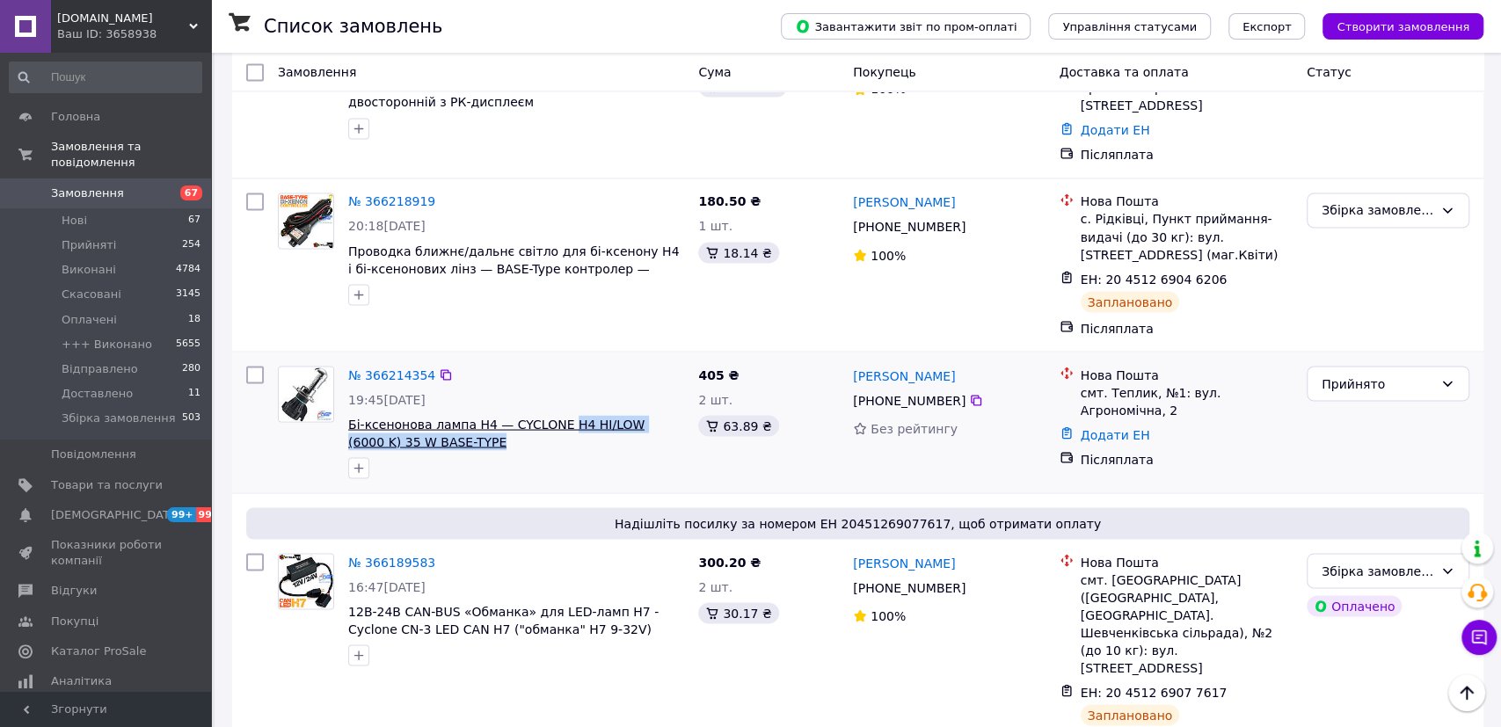
click at [557, 415] on span "Бі-ксенонова лампа H4 — CYCLONE H4 HI/LOW (6000 K) 35 W BASE-TYPE" at bounding box center [516, 432] width 336 height 35
copy span "H4 HI/LOW (6000 K) 35 W BASE-TYPE"
click at [822, 359] on div "405 ₴ 2 шт. 63.89 ₴" at bounding box center [768, 422] width 155 height 127
drag, startPoint x: 410, startPoint y: 306, endPoint x: 350, endPoint y: 287, distance: 62.8
click at [350, 415] on span "Бі-ксенонова лампа H4 — CYCLONE H4 HI/LOW (6000 K) 35 W BASE-TYPE" at bounding box center [516, 432] width 336 height 35
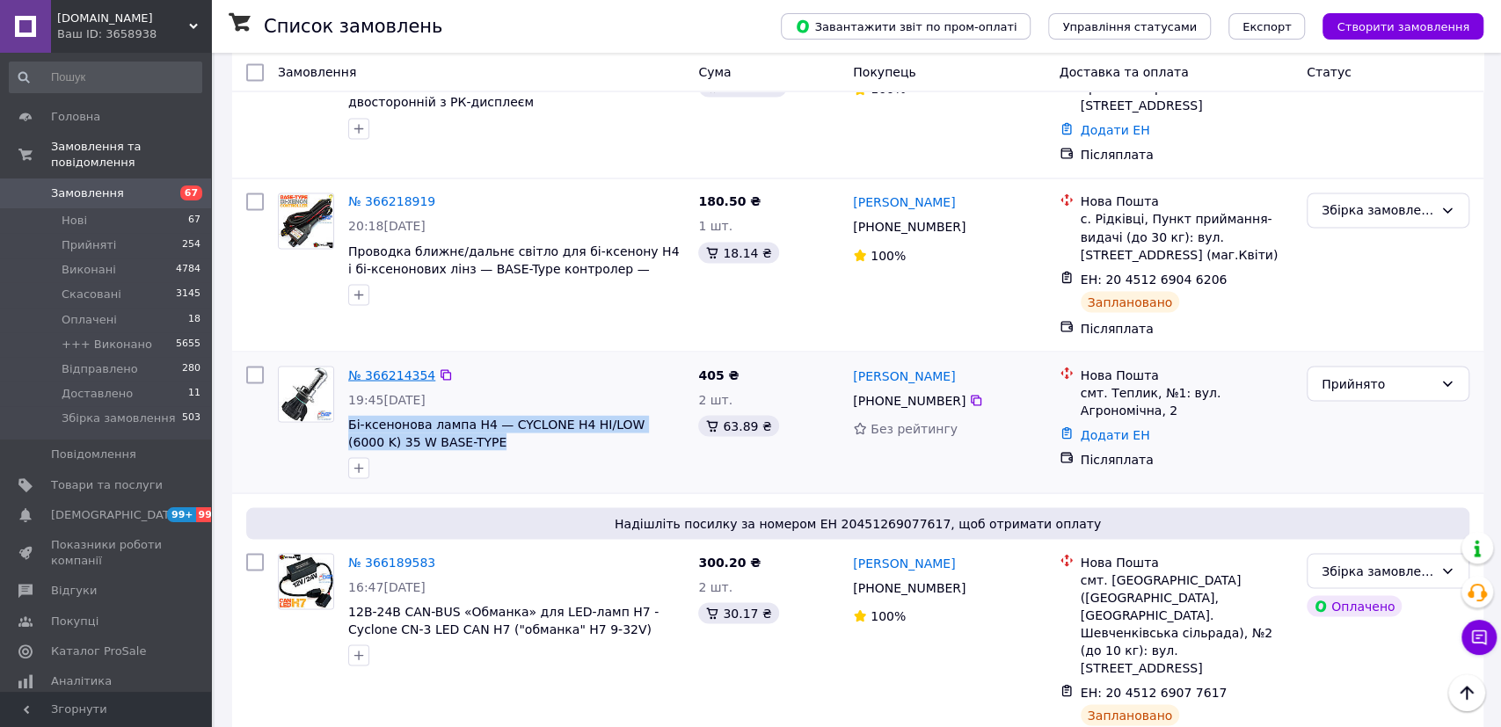
click at [406, 367] on link "№ 366214354" at bounding box center [391, 374] width 87 height 14
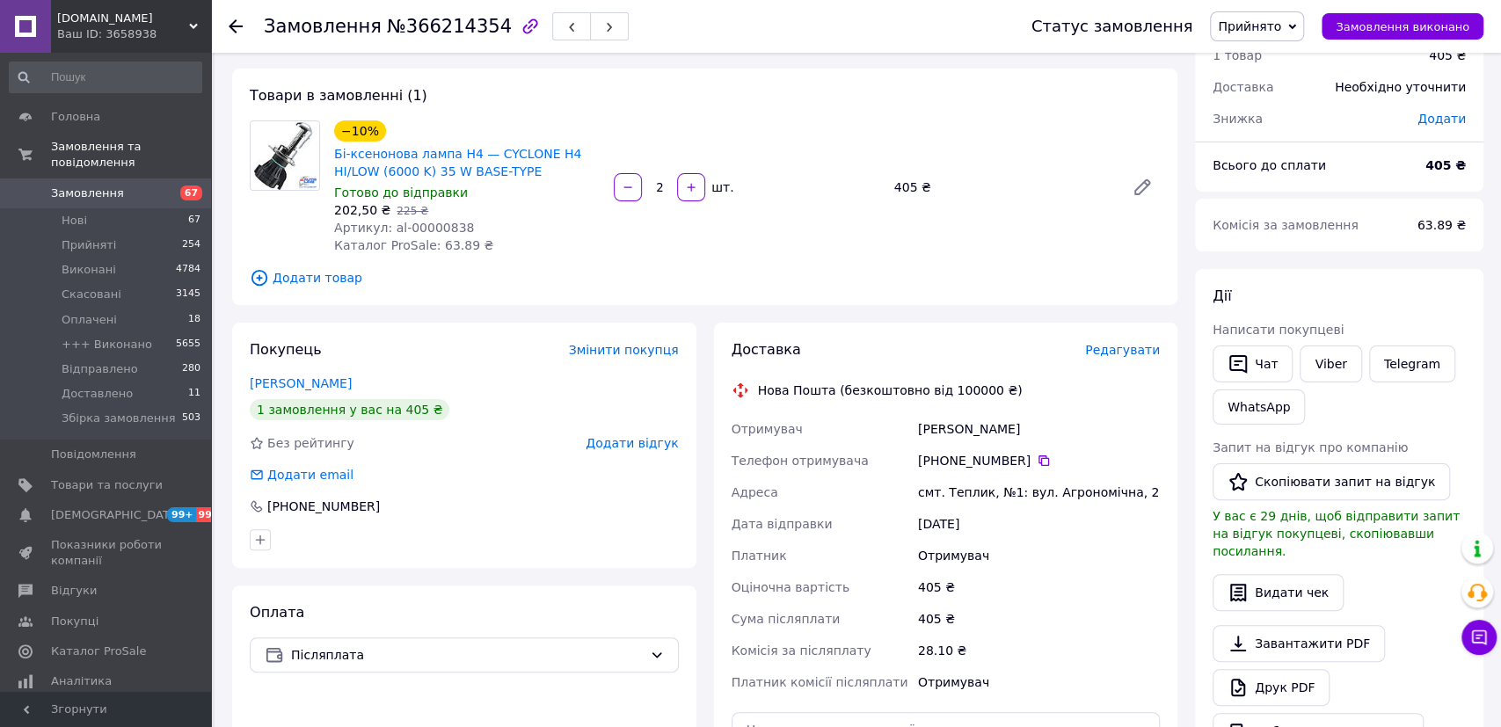
click at [431, 235] on span "Артикул: al-00000838" at bounding box center [404, 228] width 140 height 14
copy span "00000838"
drag, startPoint x: 519, startPoint y: 170, endPoint x: 332, endPoint y: 159, distance: 186.7
click at [332, 159] on div "Бі-ксенонова лампа H4 — CYCLONE H4 HI/LOW (6000 K) 35 W BASE-TYPE" at bounding box center [466, 162] width 269 height 39
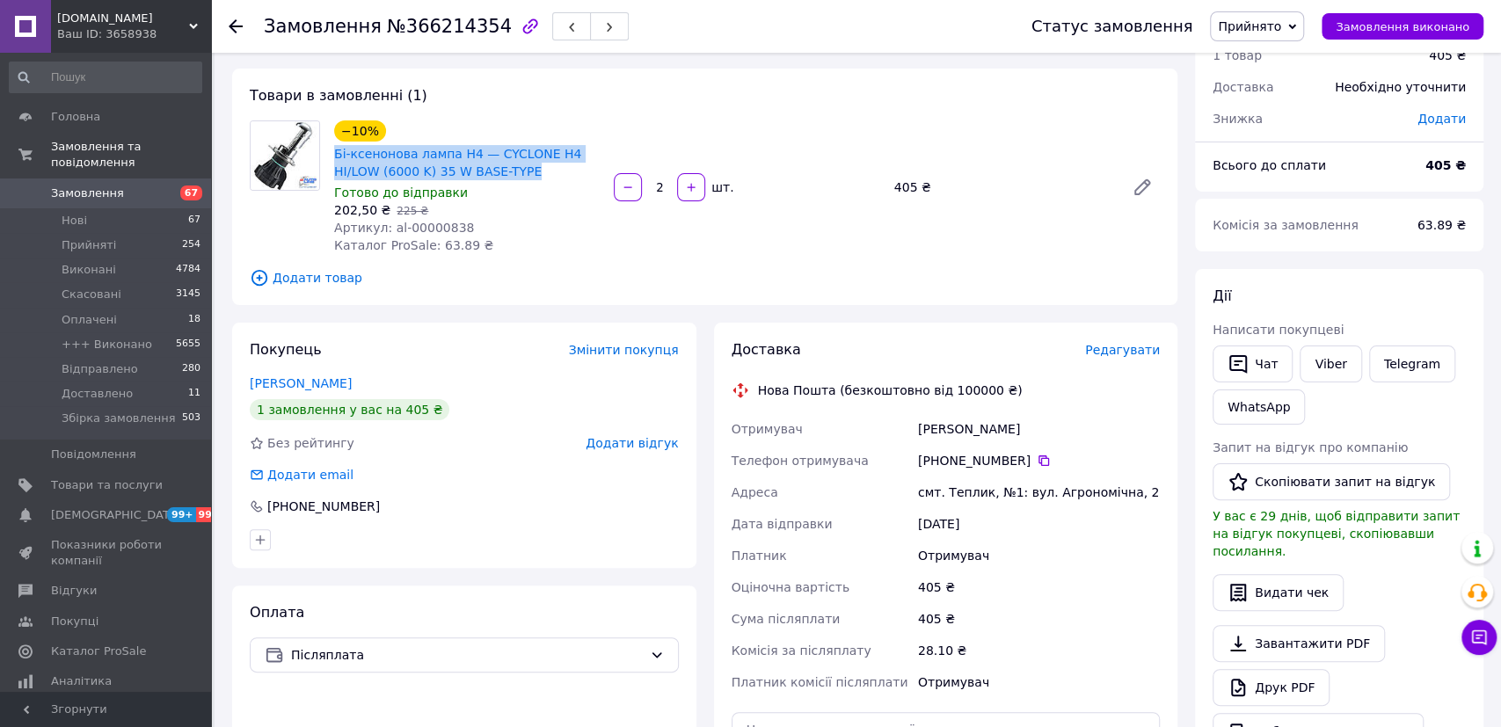
copy link "Бі-ксенонова лампа H4 — CYCLONE H4 HI/LOW (6000 K) 35 W BASE-TYPE"
click at [1038, 458] on icon at bounding box center [1043, 460] width 11 height 11
